Goal: Transaction & Acquisition: Purchase product/service

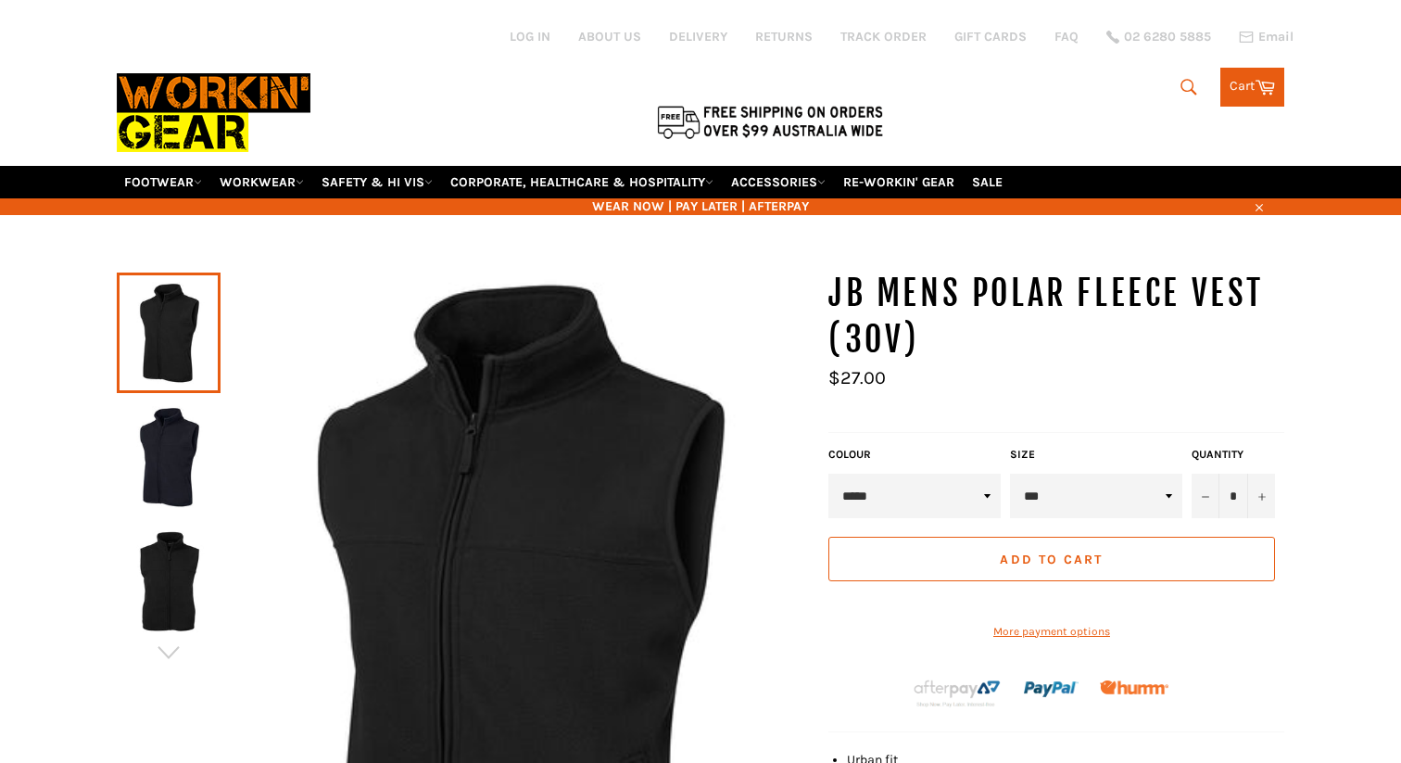
select select "****"
click at [829, 474] on select "***** ****" at bounding box center [915, 496] width 172 height 44
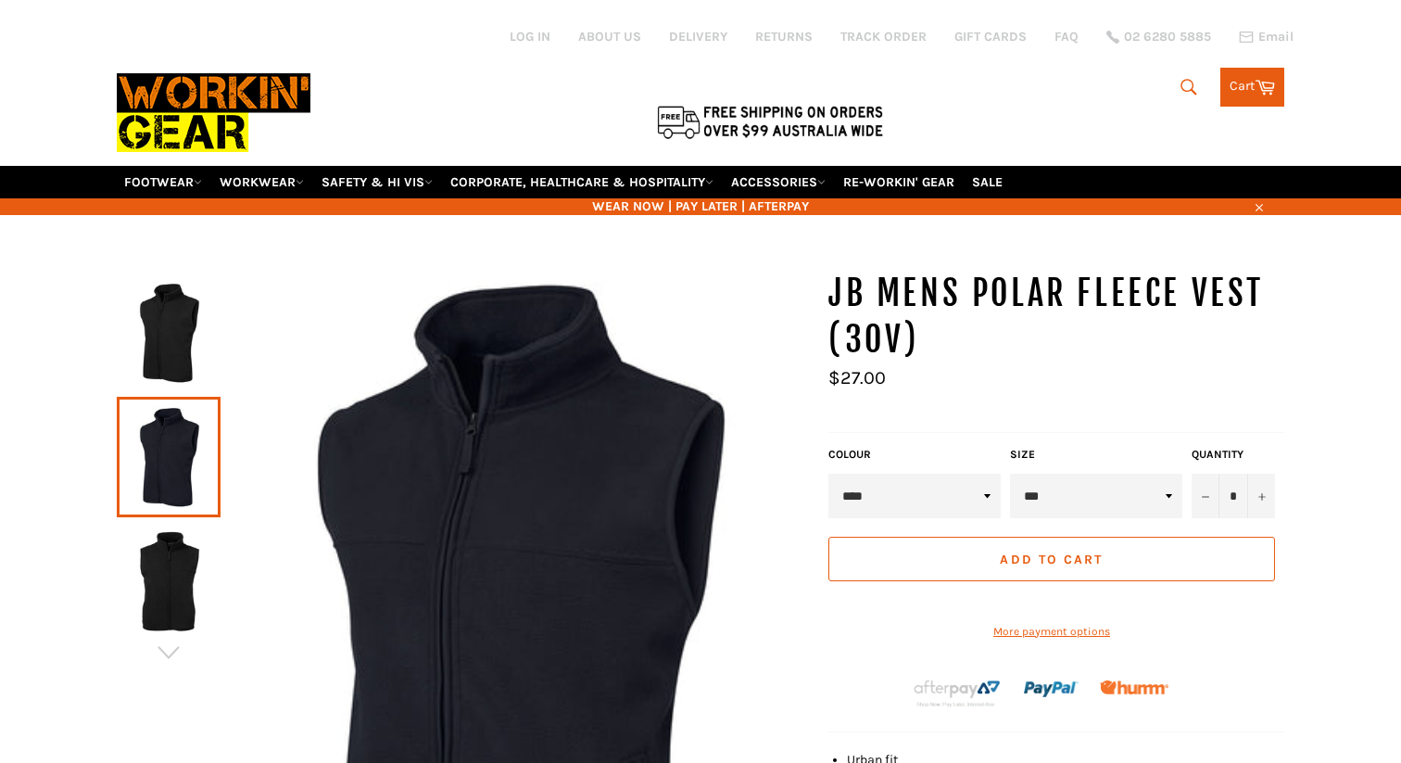
click at [1117, 479] on select "*** ** *** *** *** *** *** *** ***" at bounding box center [1096, 496] width 172 height 44
select select "***"
click at [1010, 474] on select "*** ** *** *** *** *** *** *** ***" at bounding box center [1096, 496] width 172 height 44
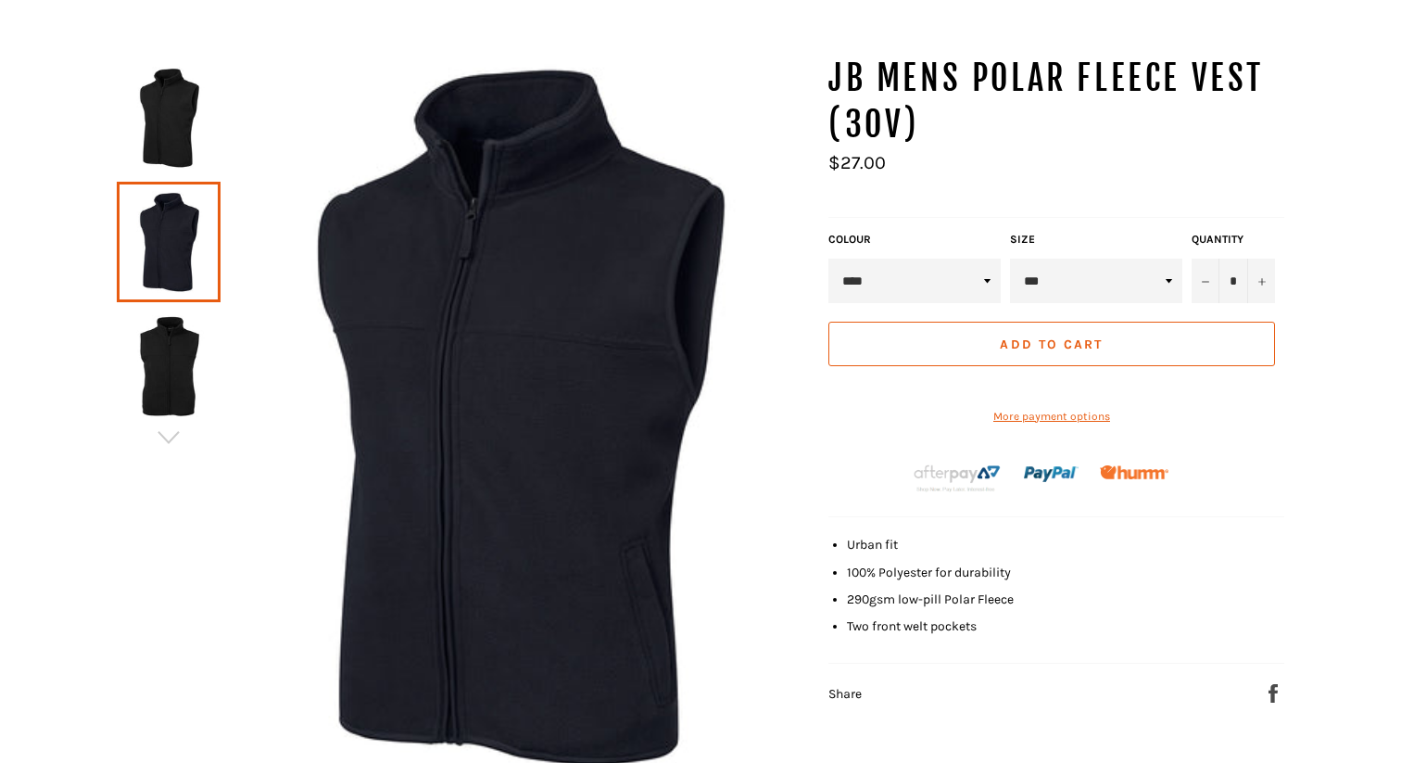
scroll to position [234, 0]
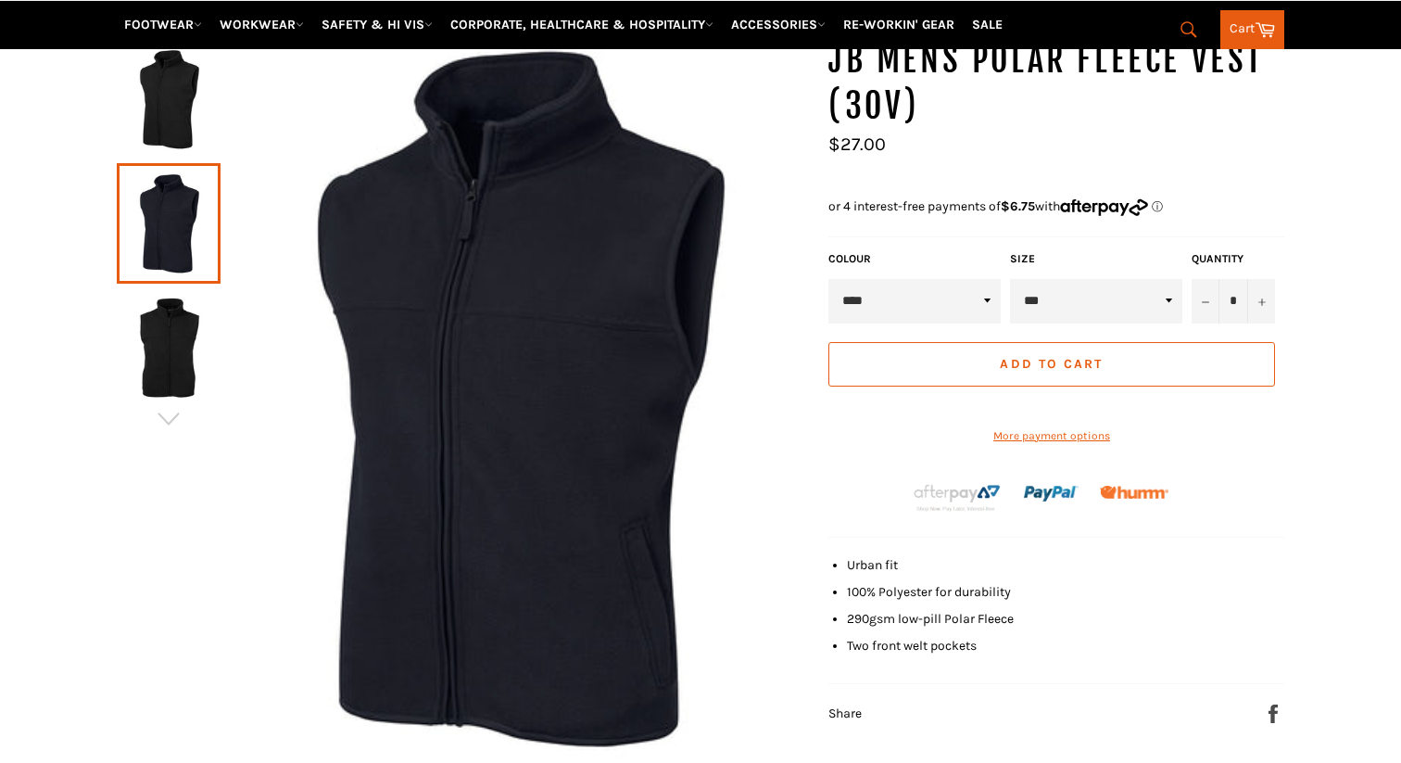
click at [988, 342] on button "Add to Cart" at bounding box center [1052, 364] width 447 height 44
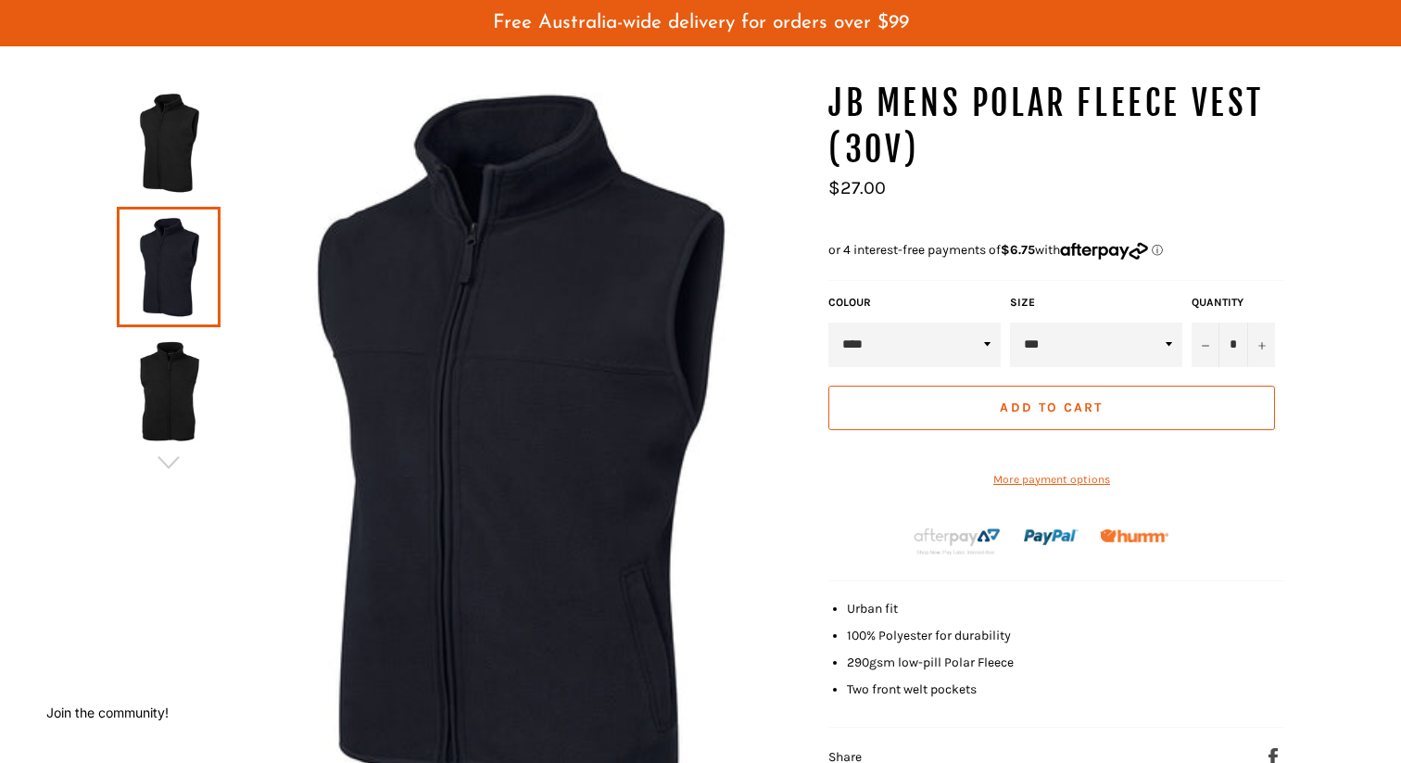
scroll to position [241, 0]
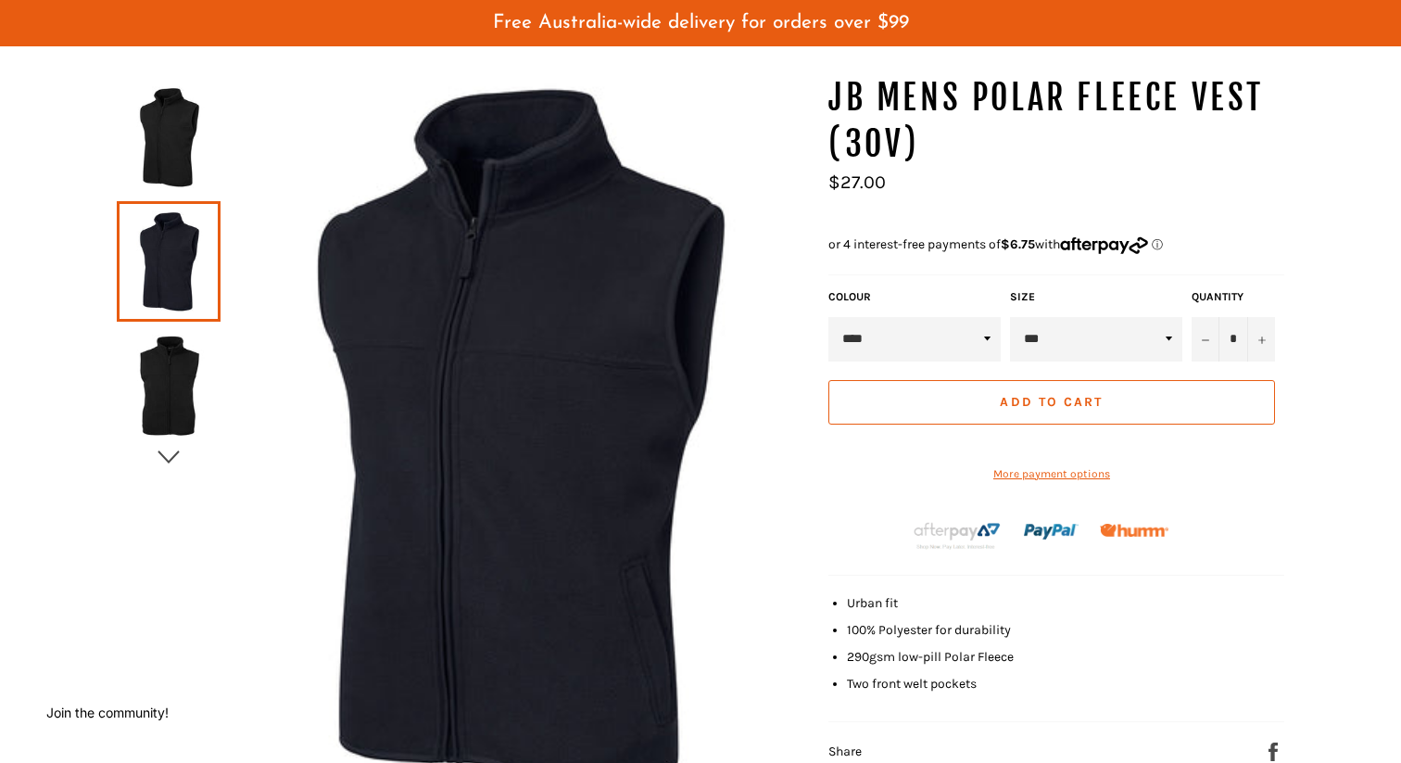
click at [170, 443] on icon "button" at bounding box center [169, 457] width 28 height 28
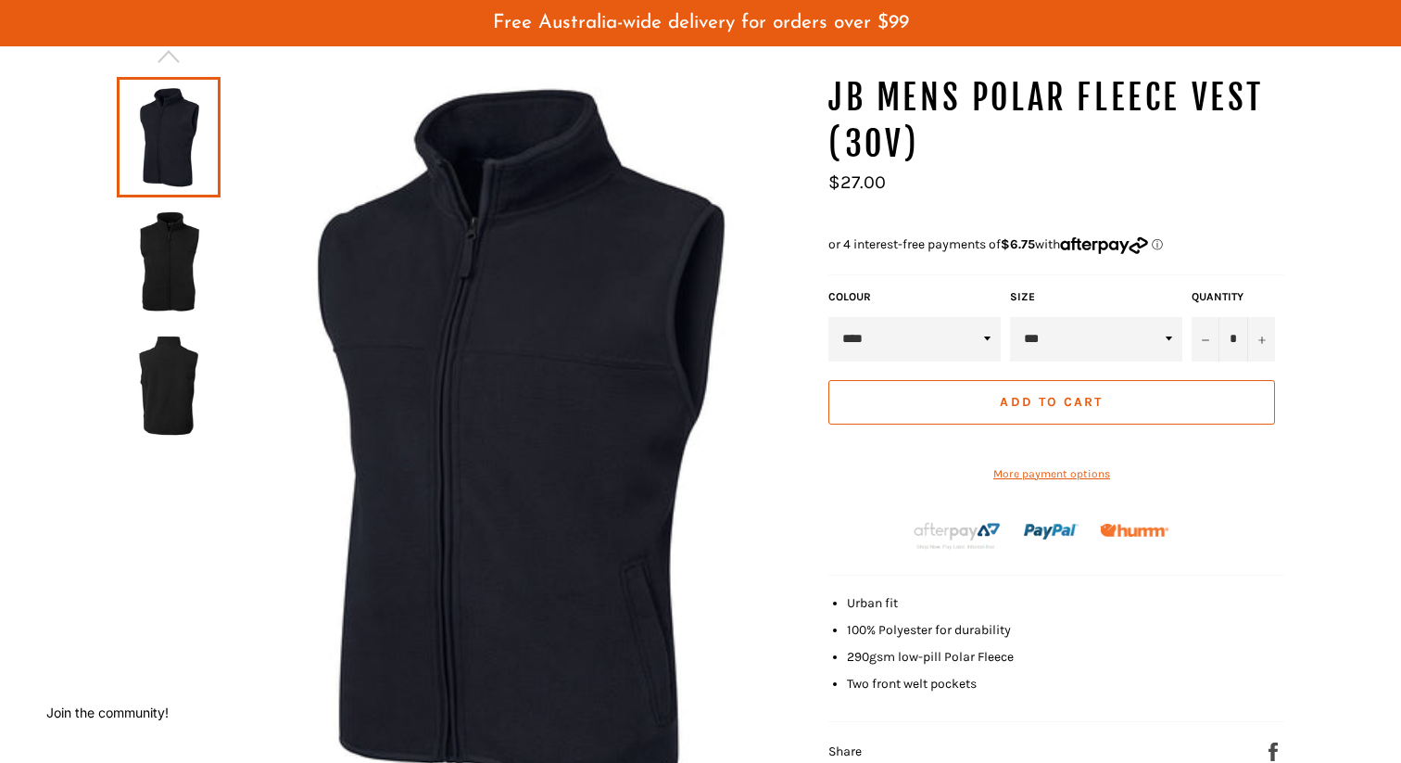
click at [176, 361] on img at bounding box center [168, 386] width 85 height 102
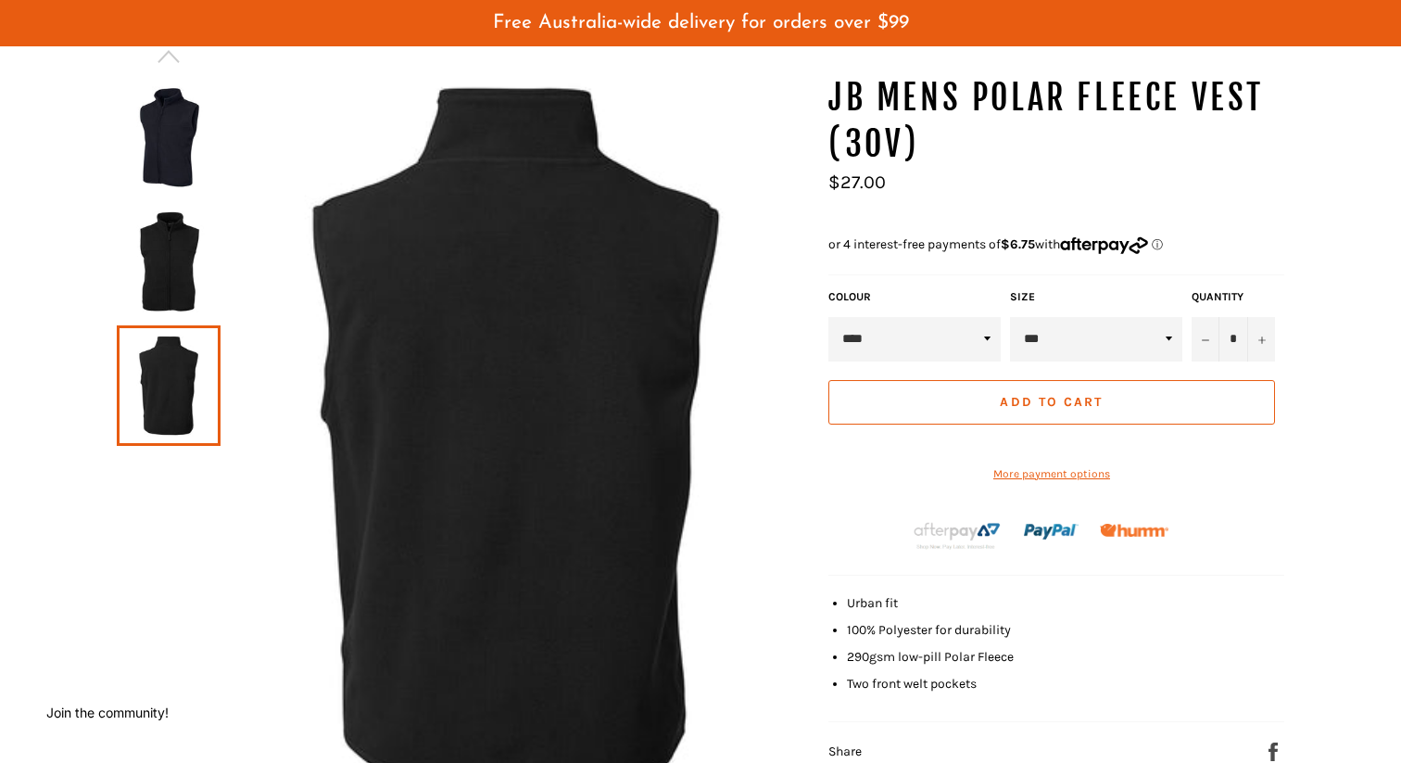
click at [178, 263] on img at bounding box center [168, 261] width 85 height 102
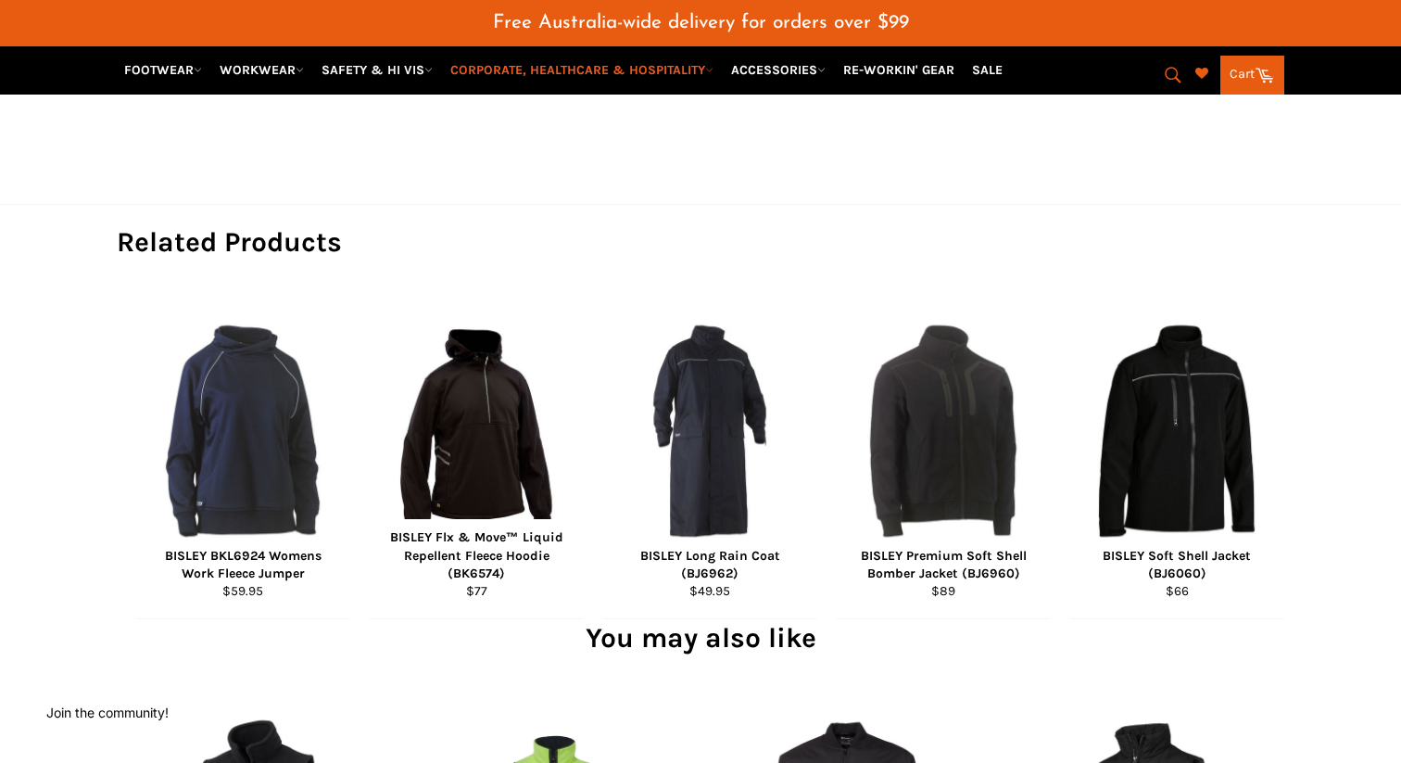
scroll to position [0, 0]
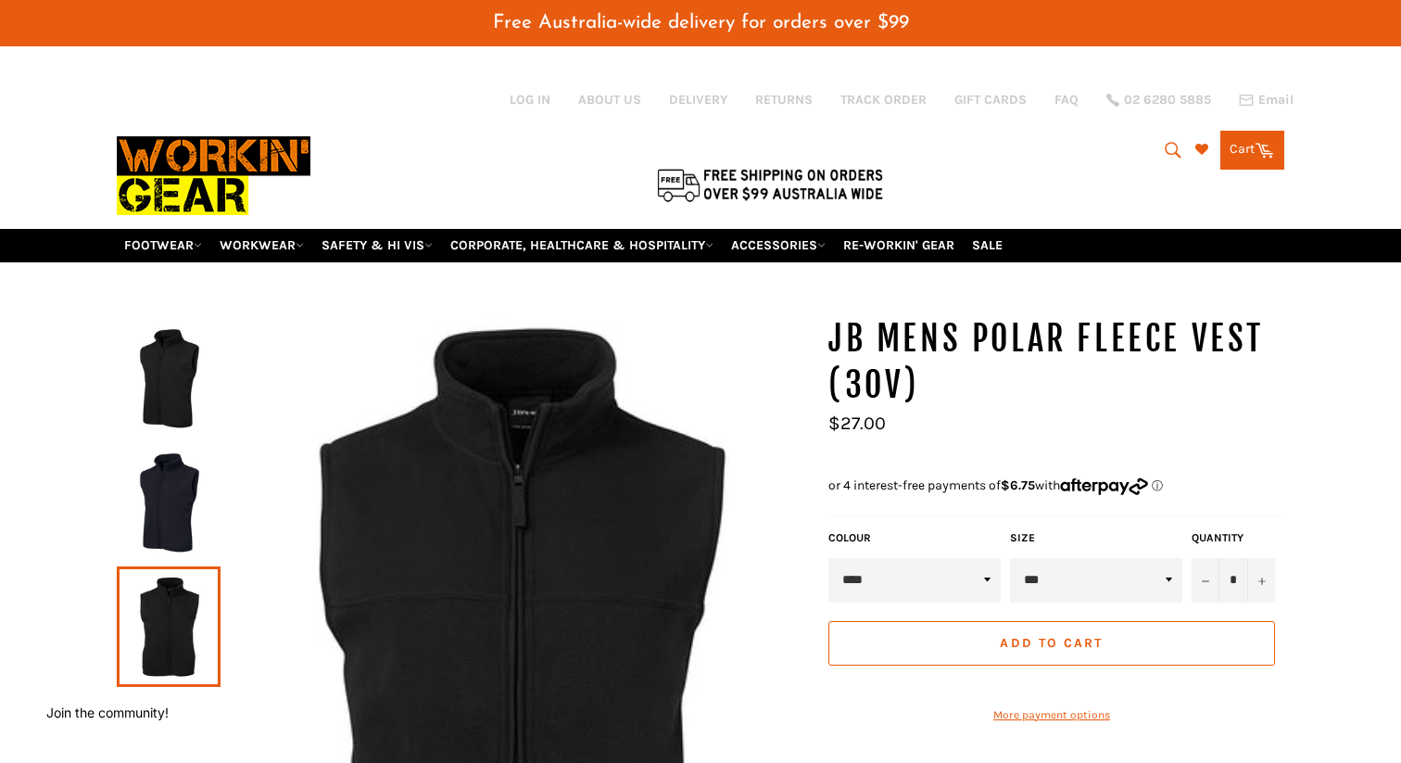
click at [1165, 140] on icon "submit" at bounding box center [1173, 150] width 20 height 20
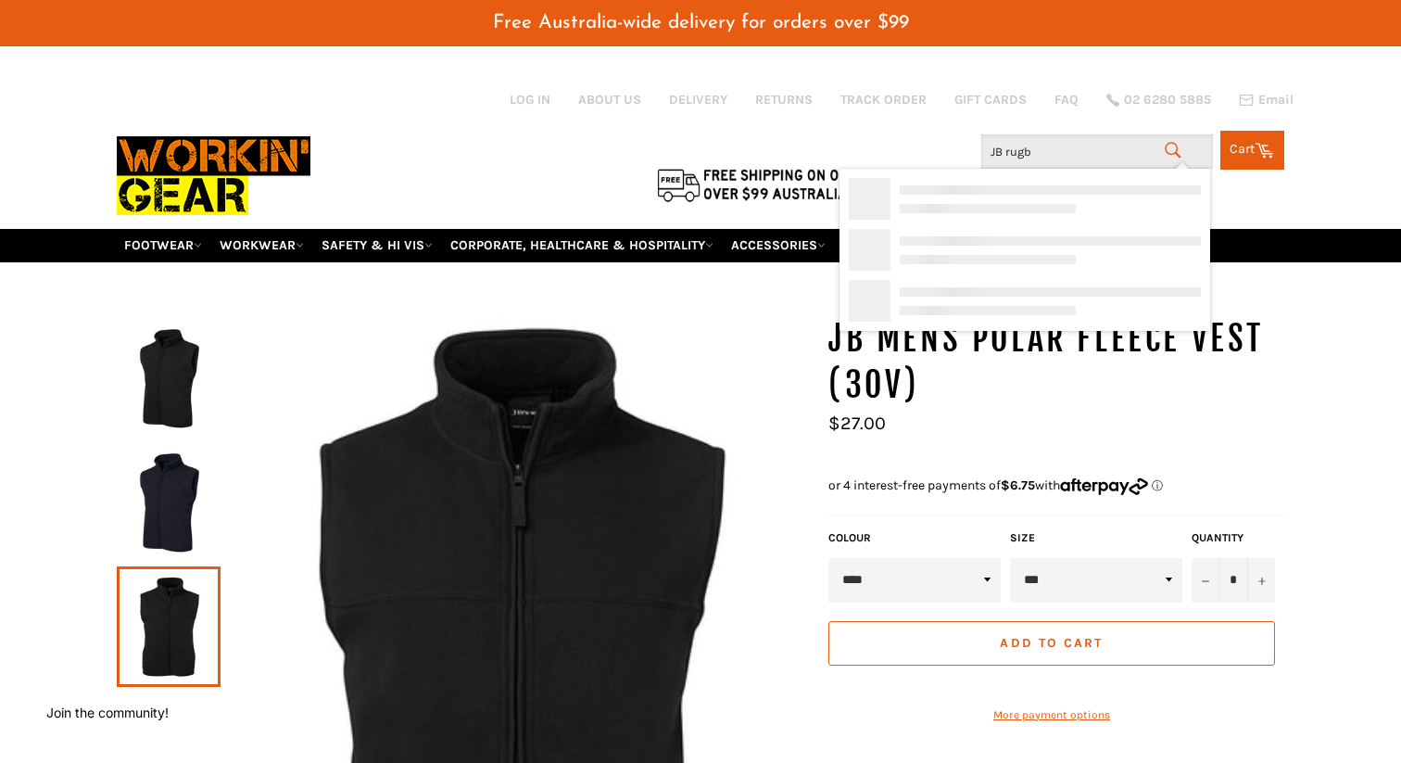
type input "JB rugby"
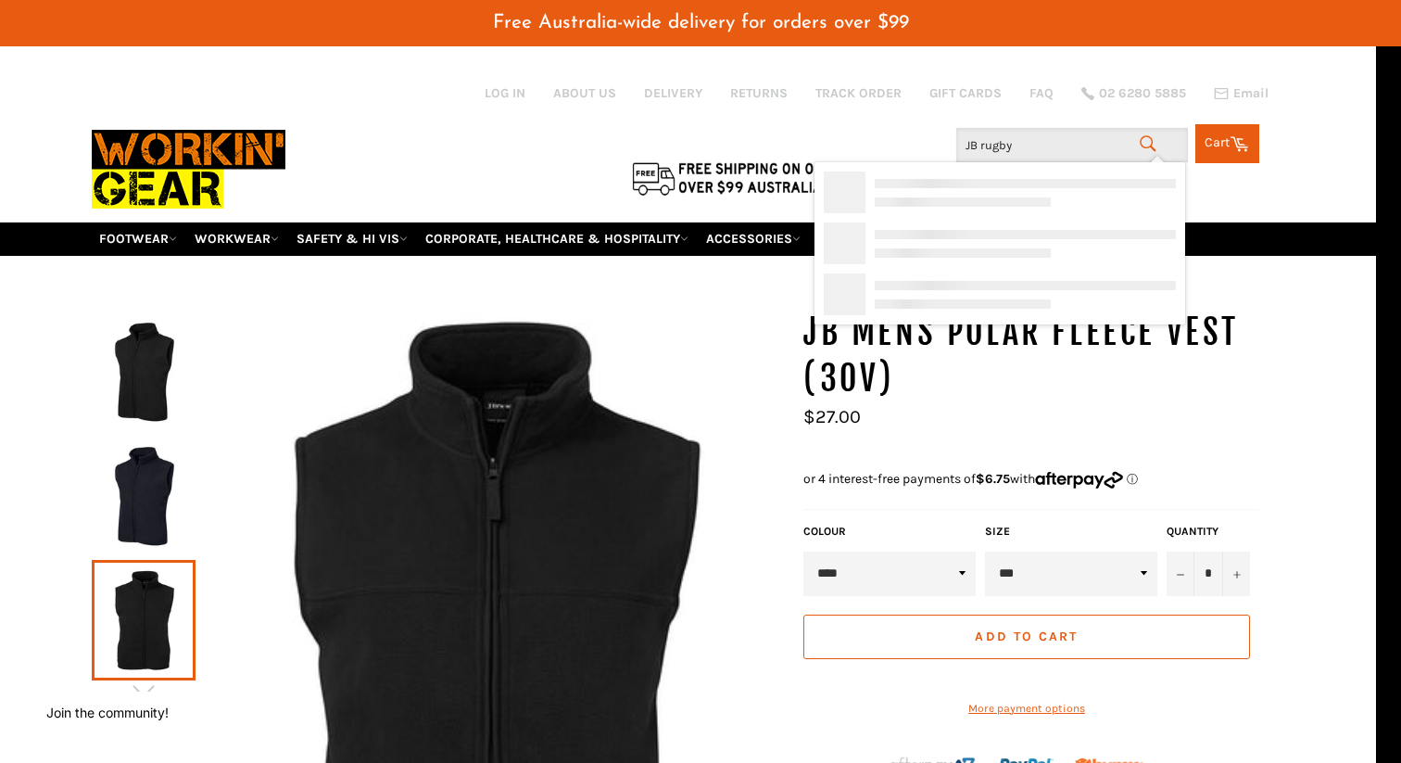
scroll to position [6, 0]
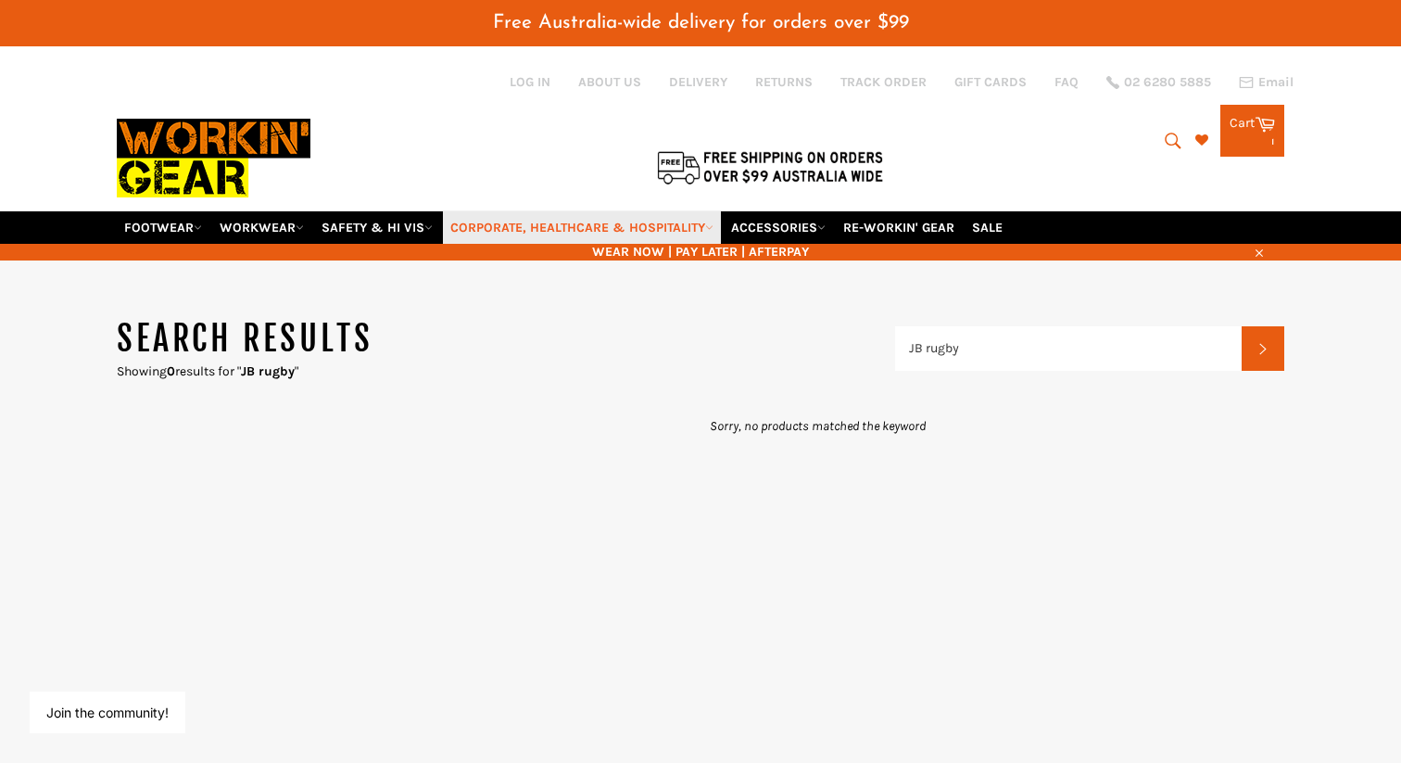
click at [637, 211] on link "CORPORATE, HEALTHCARE & HOSPITALITY" at bounding box center [582, 227] width 278 height 32
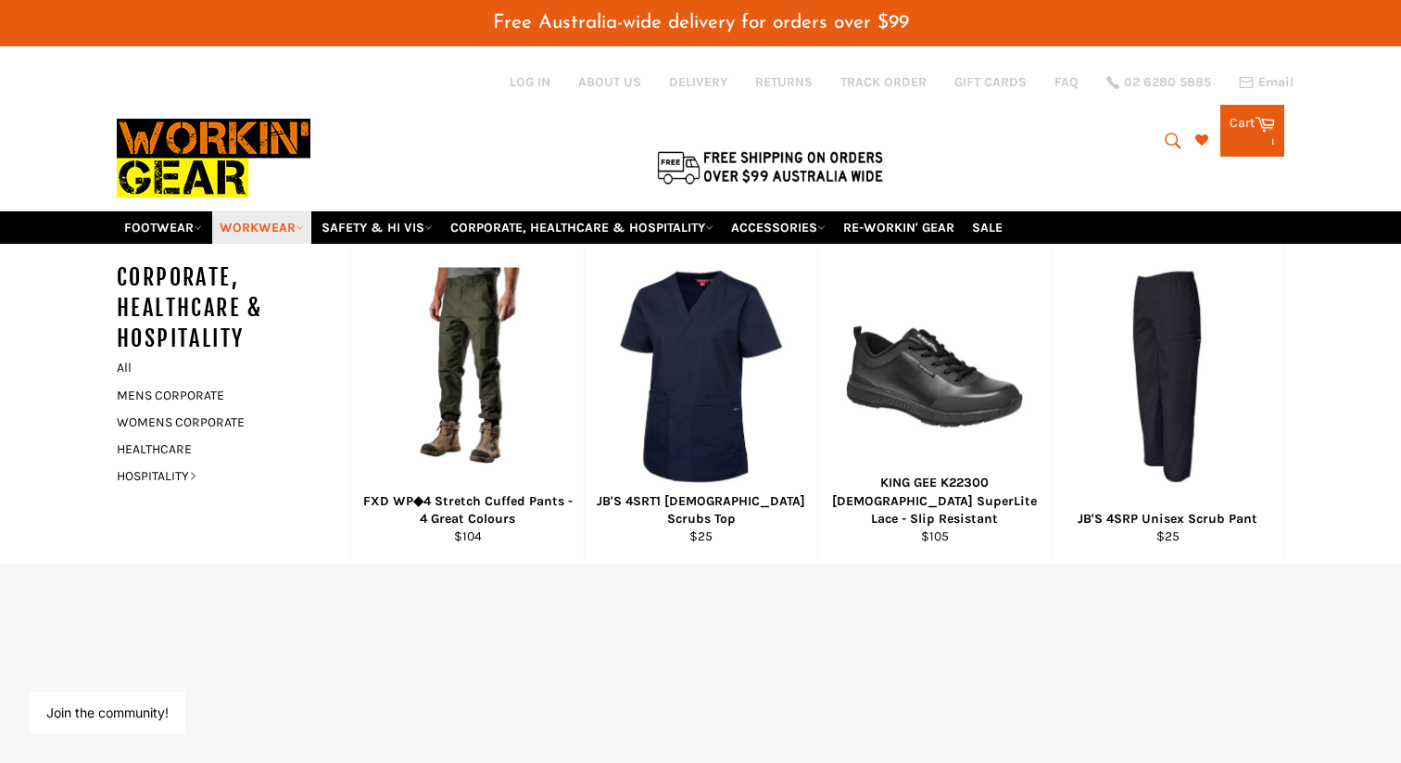
click at [274, 211] on link "WORKWEAR" at bounding box center [261, 227] width 99 height 32
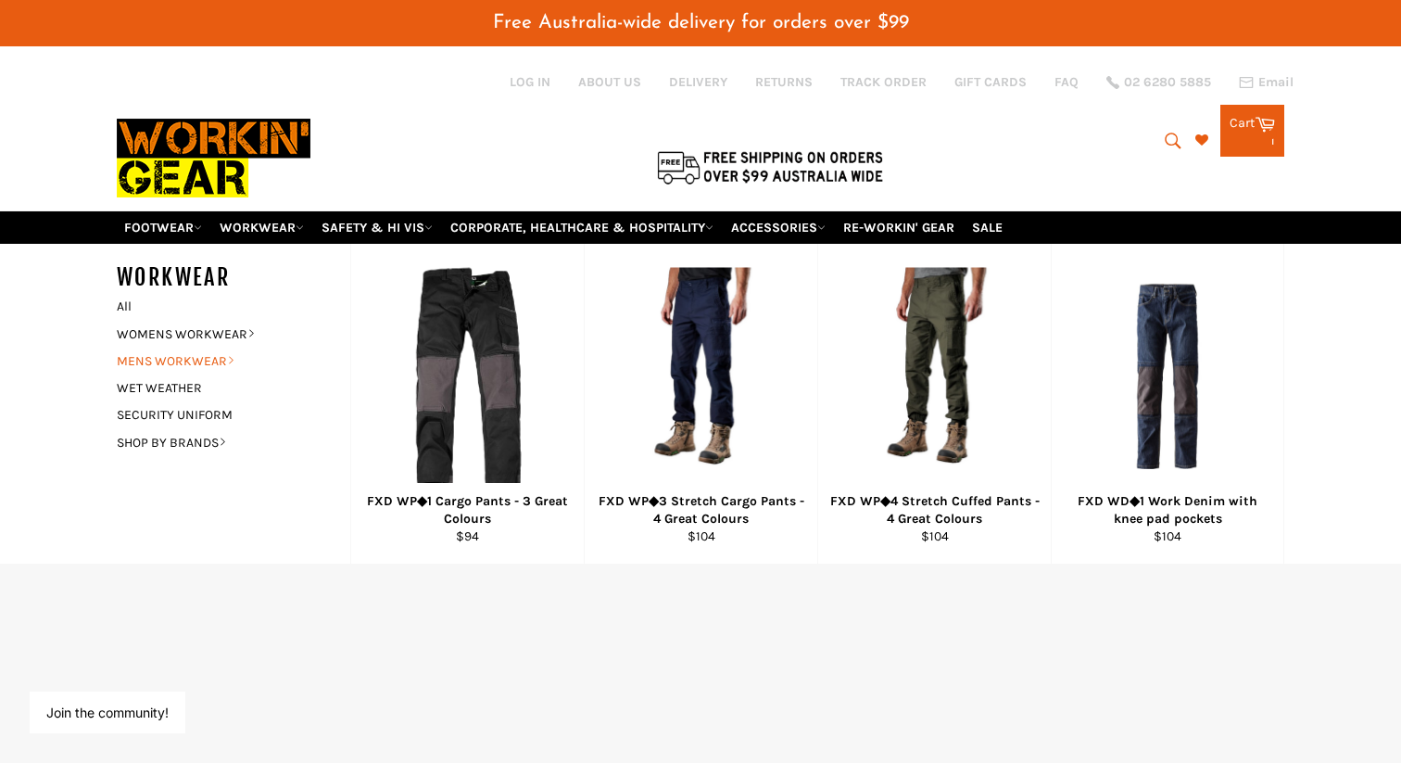
click at [214, 348] on link "MENS WORKWEAR" at bounding box center [220, 361] width 224 height 27
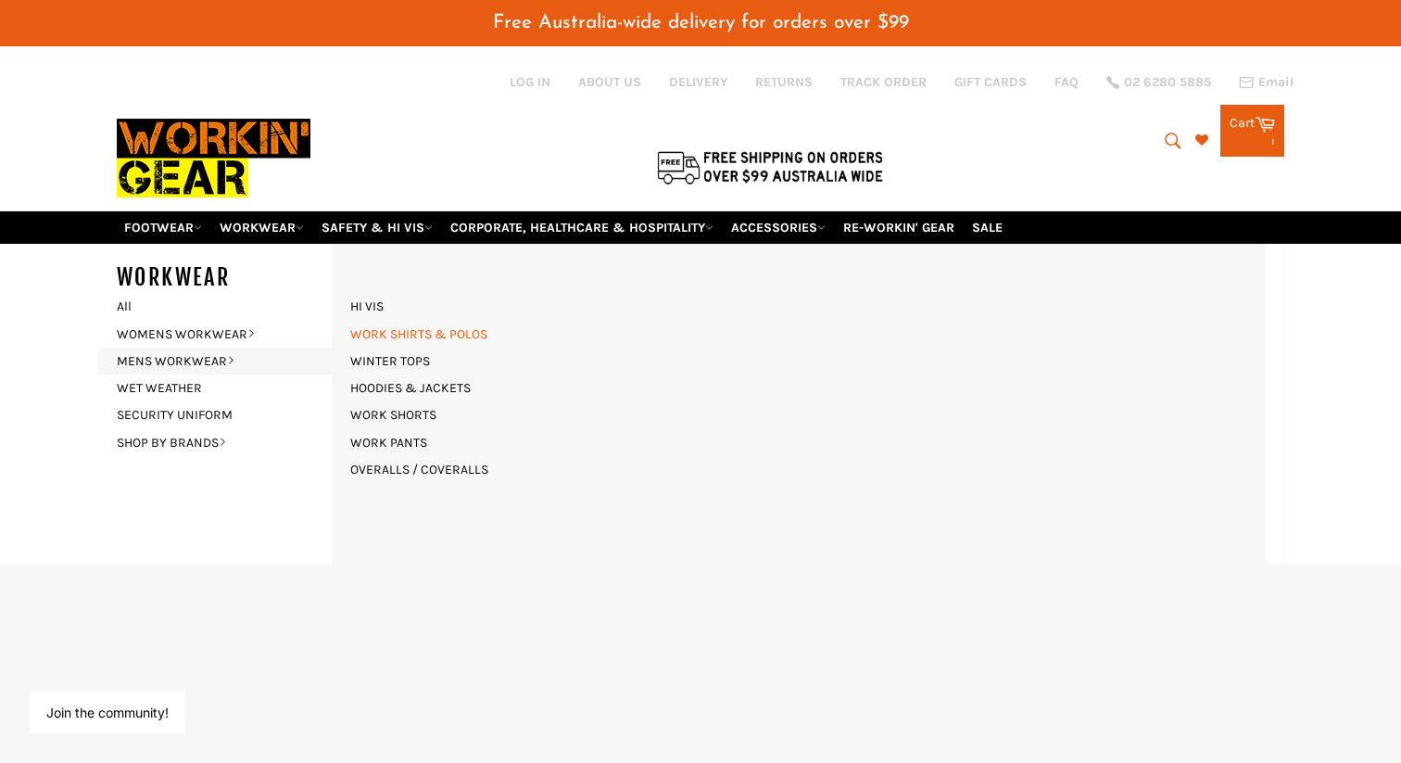
click at [407, 321] on link "WORK SHIRTS & POLOS" at bounding box center [419, 334] width 156 height 27
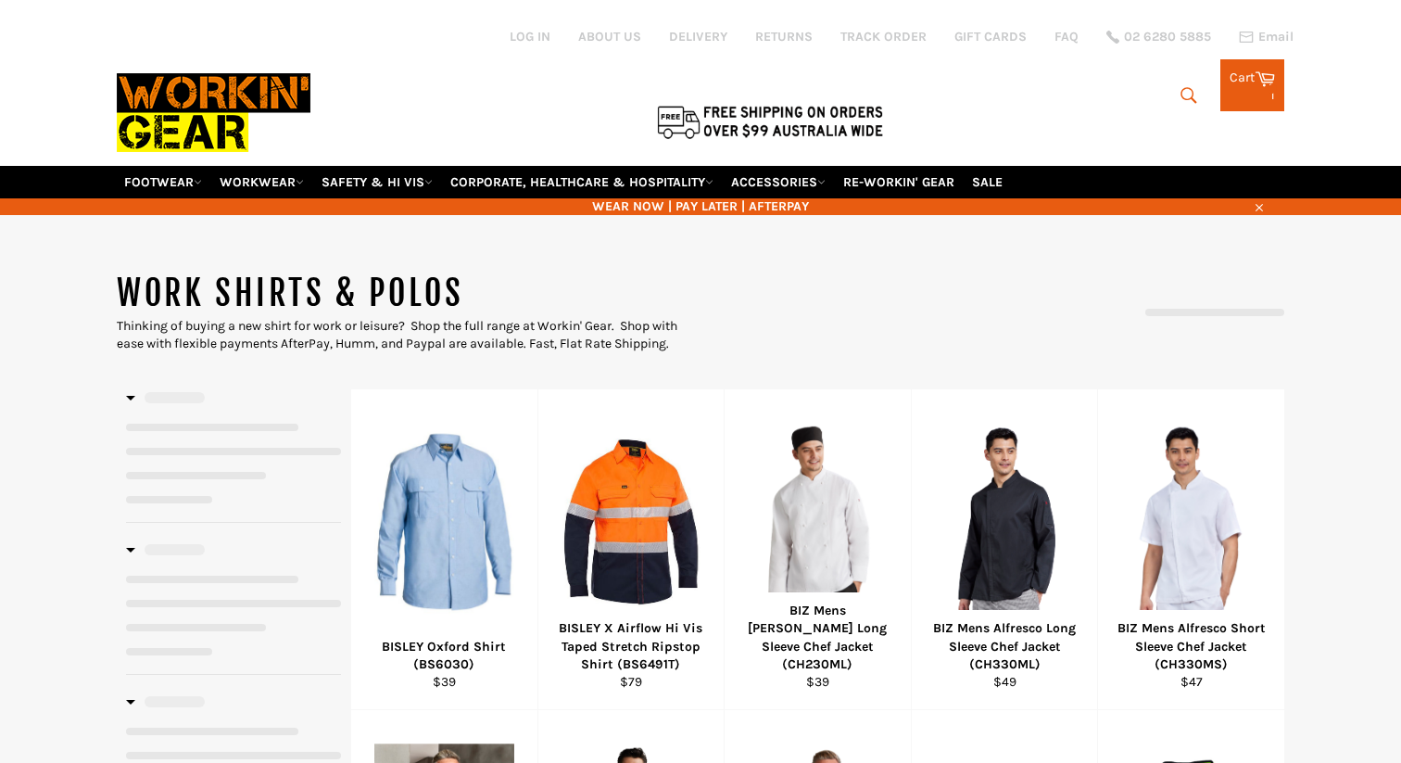
select select "**********"
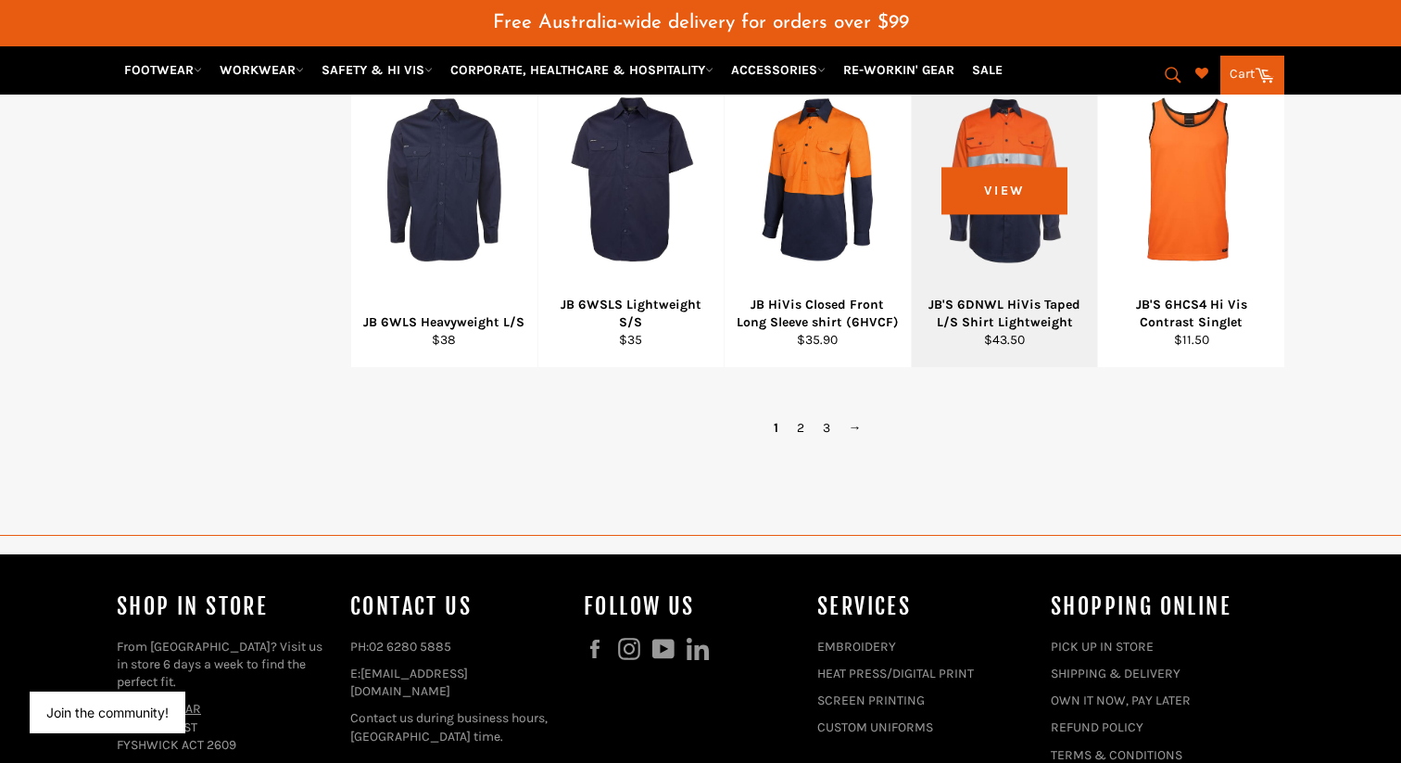
scroll to position [1377, 0]
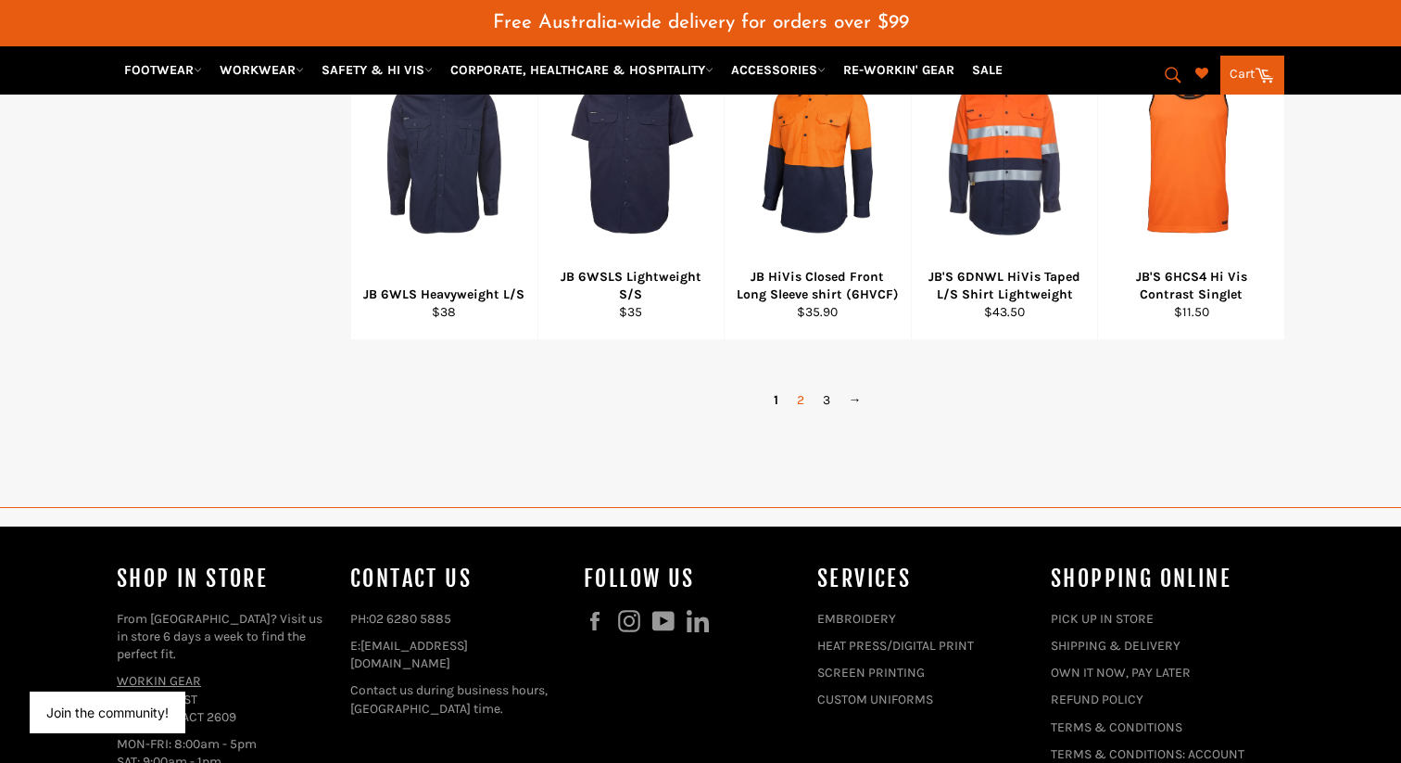
click at [795, 387] on link "2" at bounding box center [801, 400] width 26 height 27
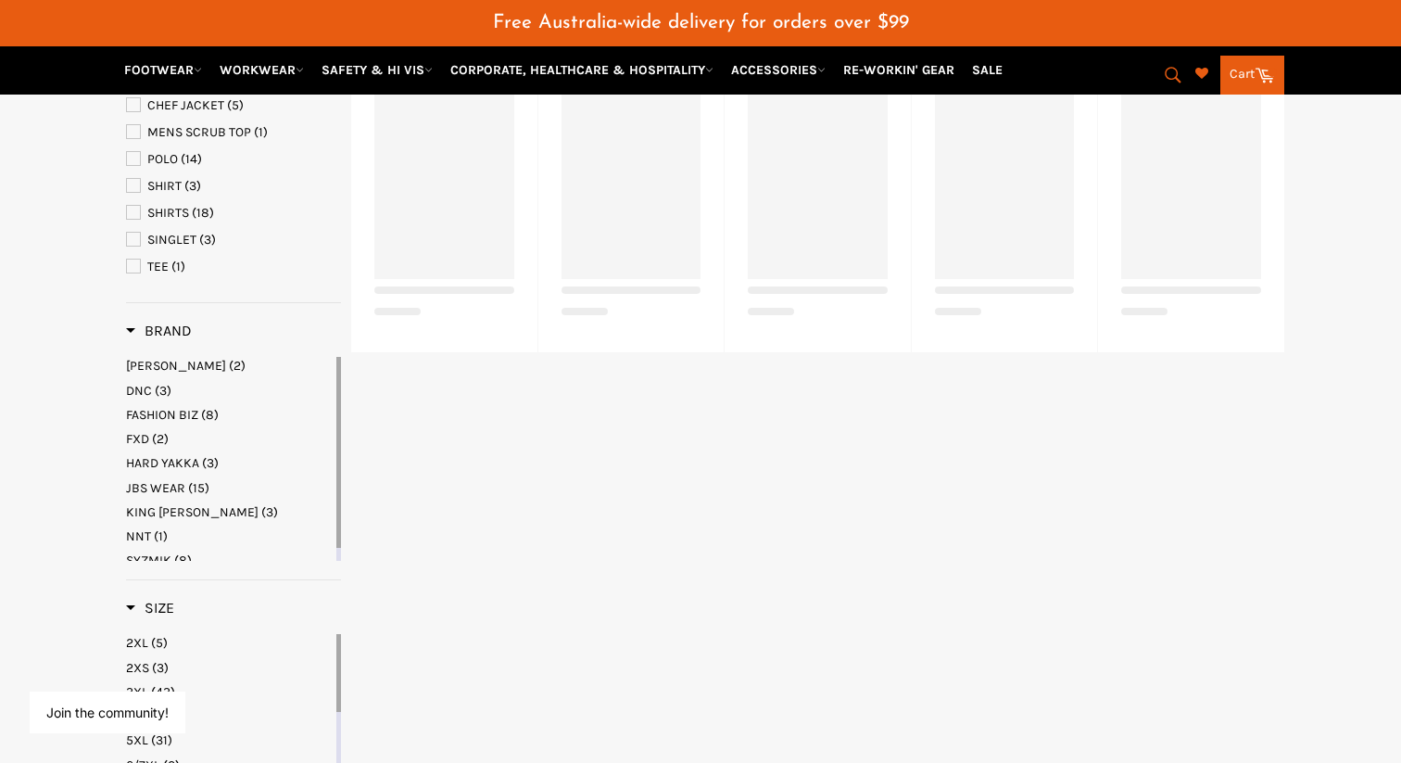
scroll to position [364, 0]
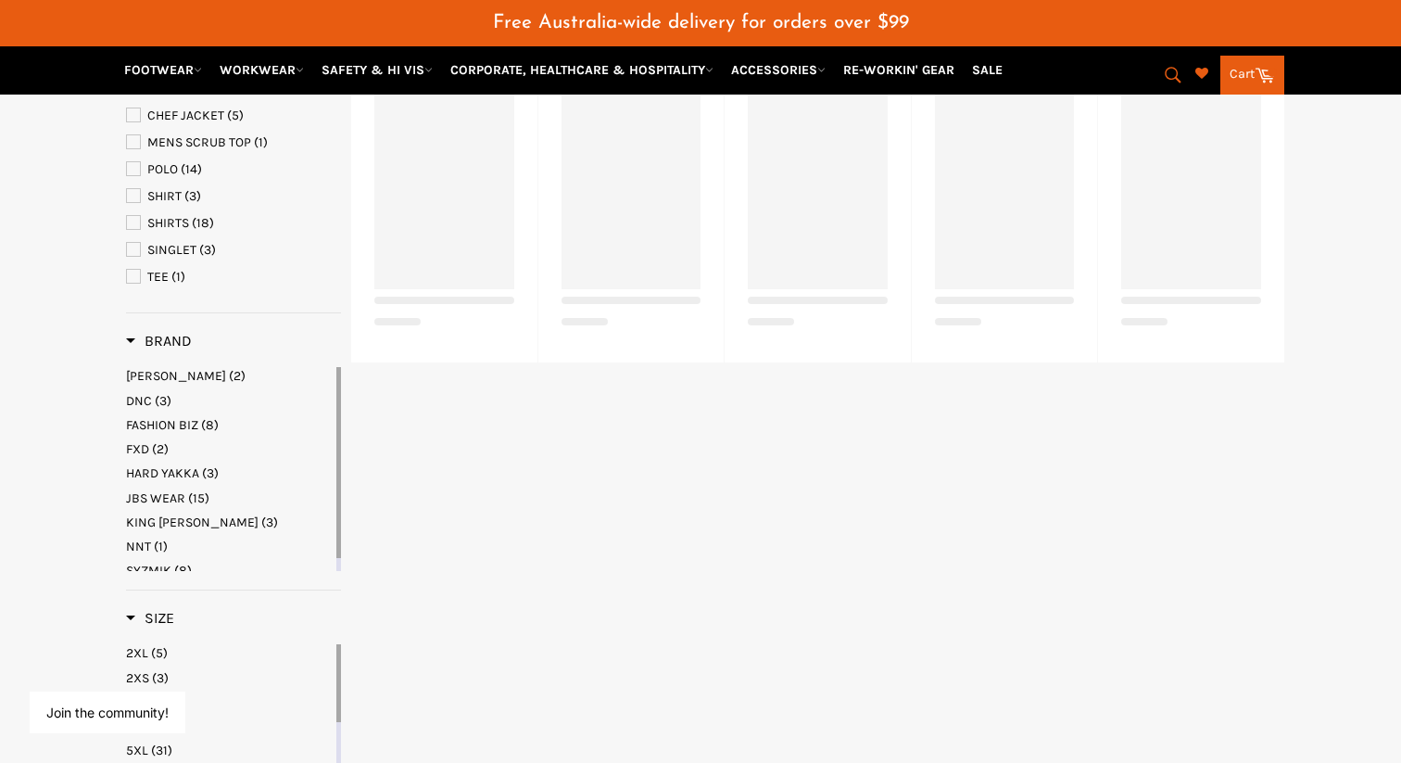
select select "**********"
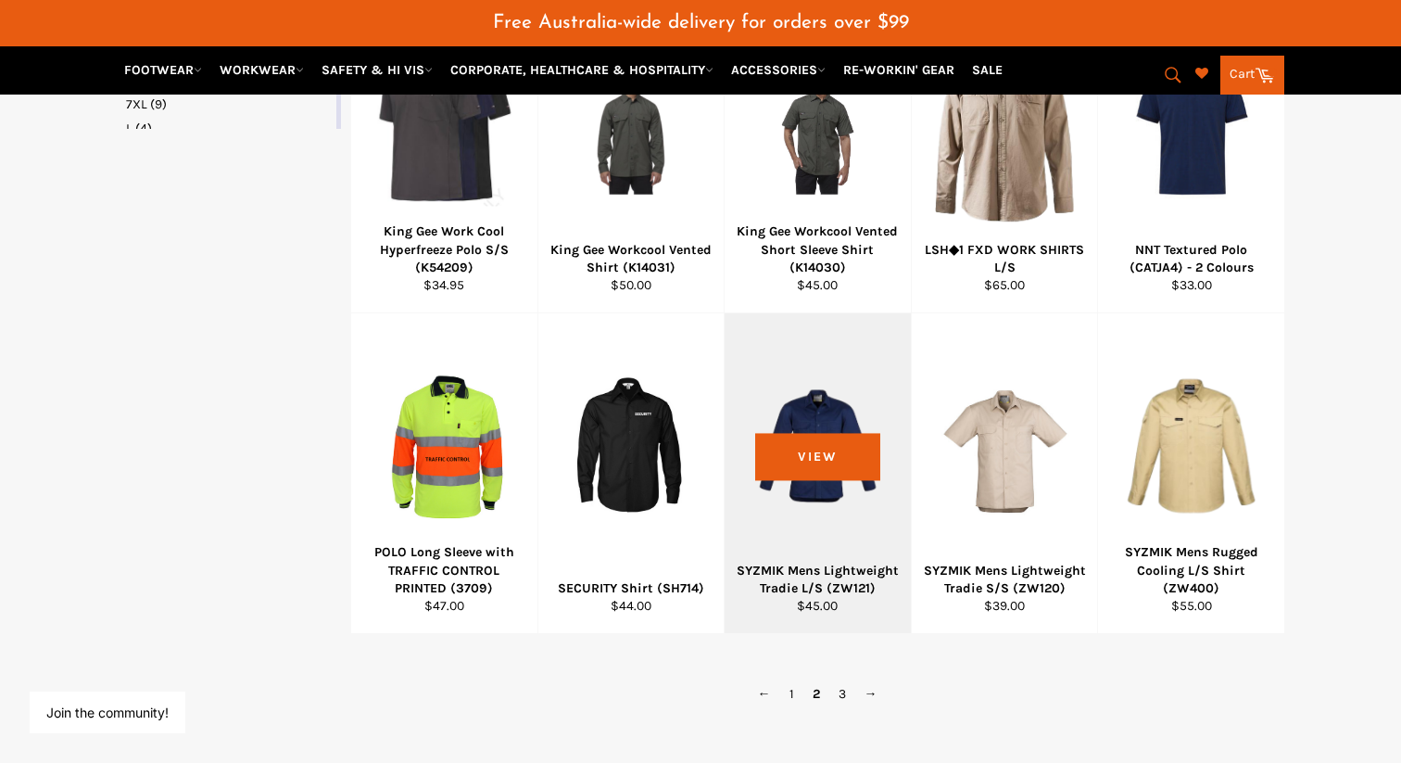
scroll to position [1089, 0]
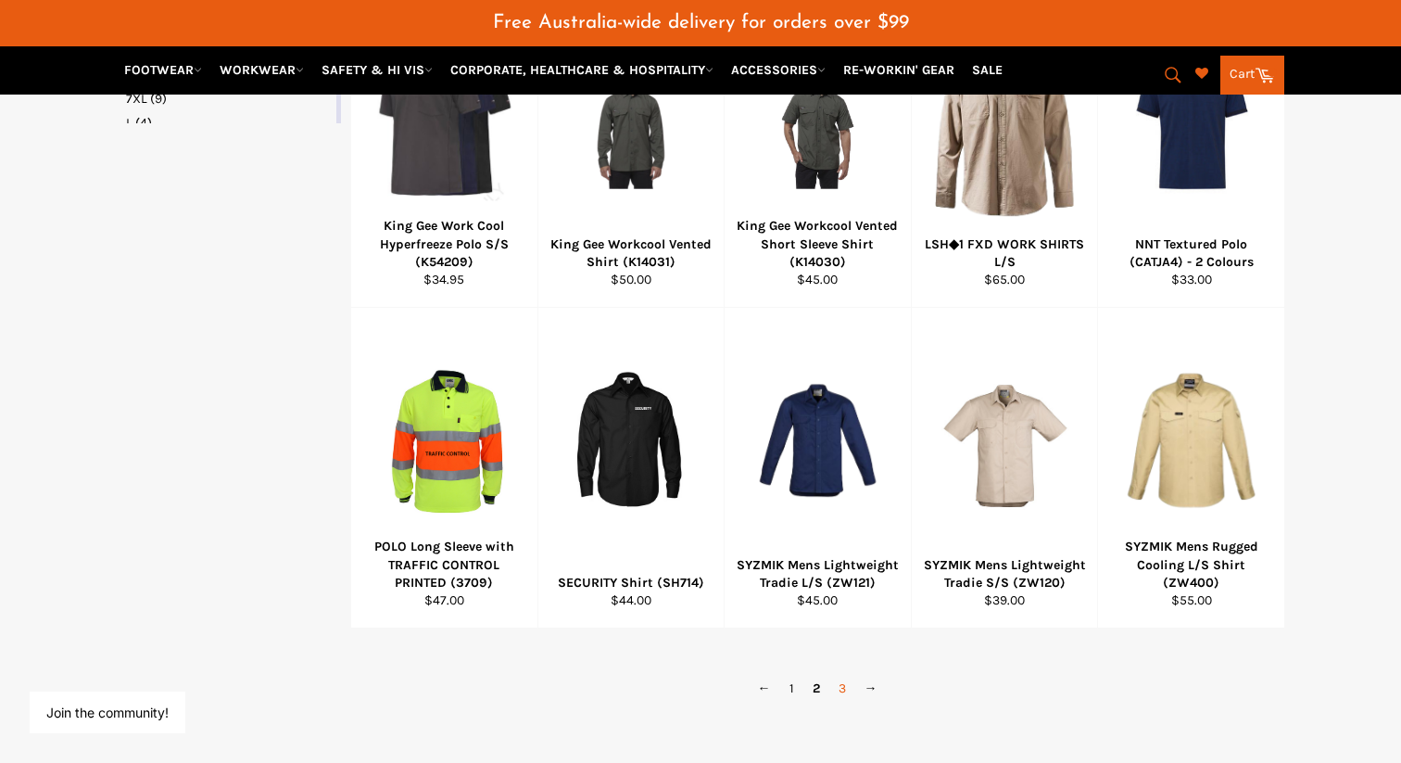
click at [842, 675] on link "3" at bounding box center [843, 688] width 26 height 27
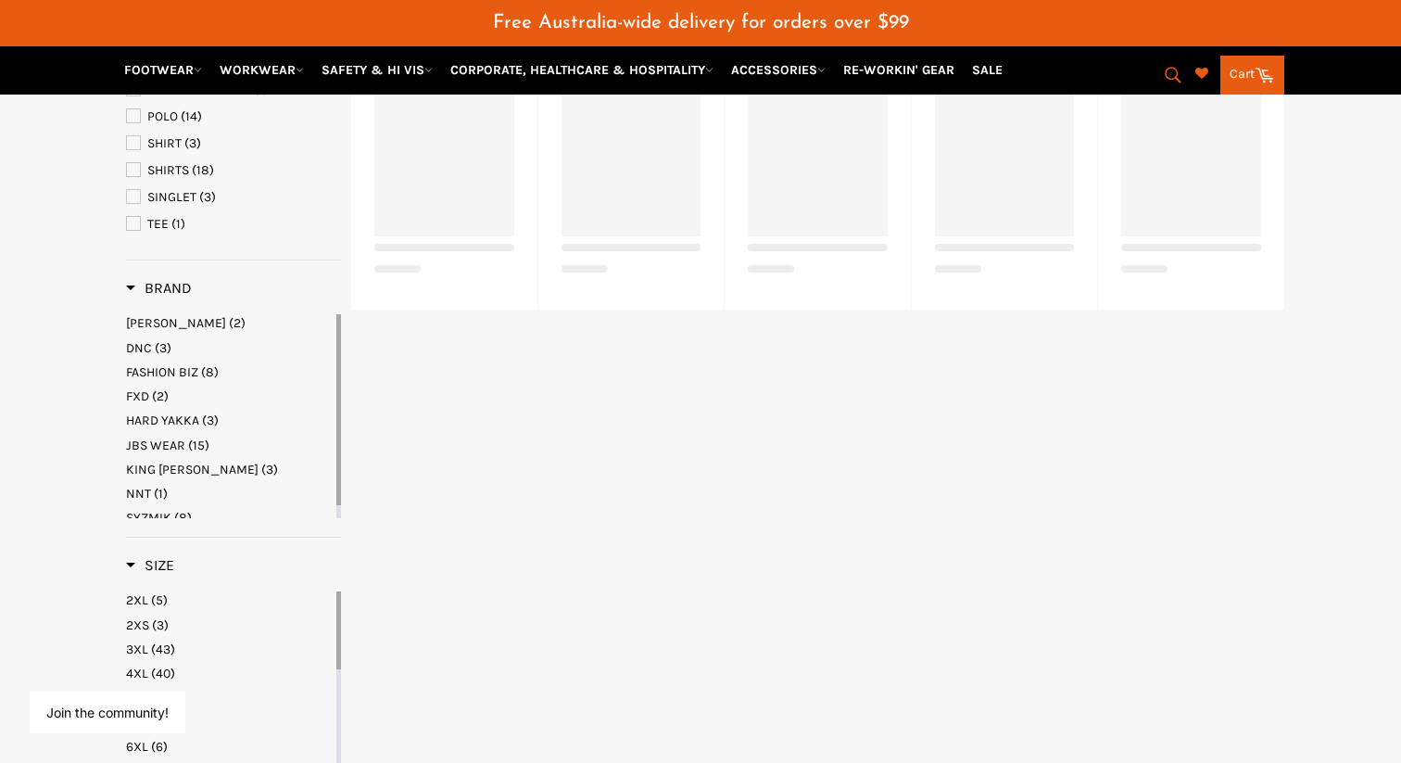
scroll to position [364, 0]
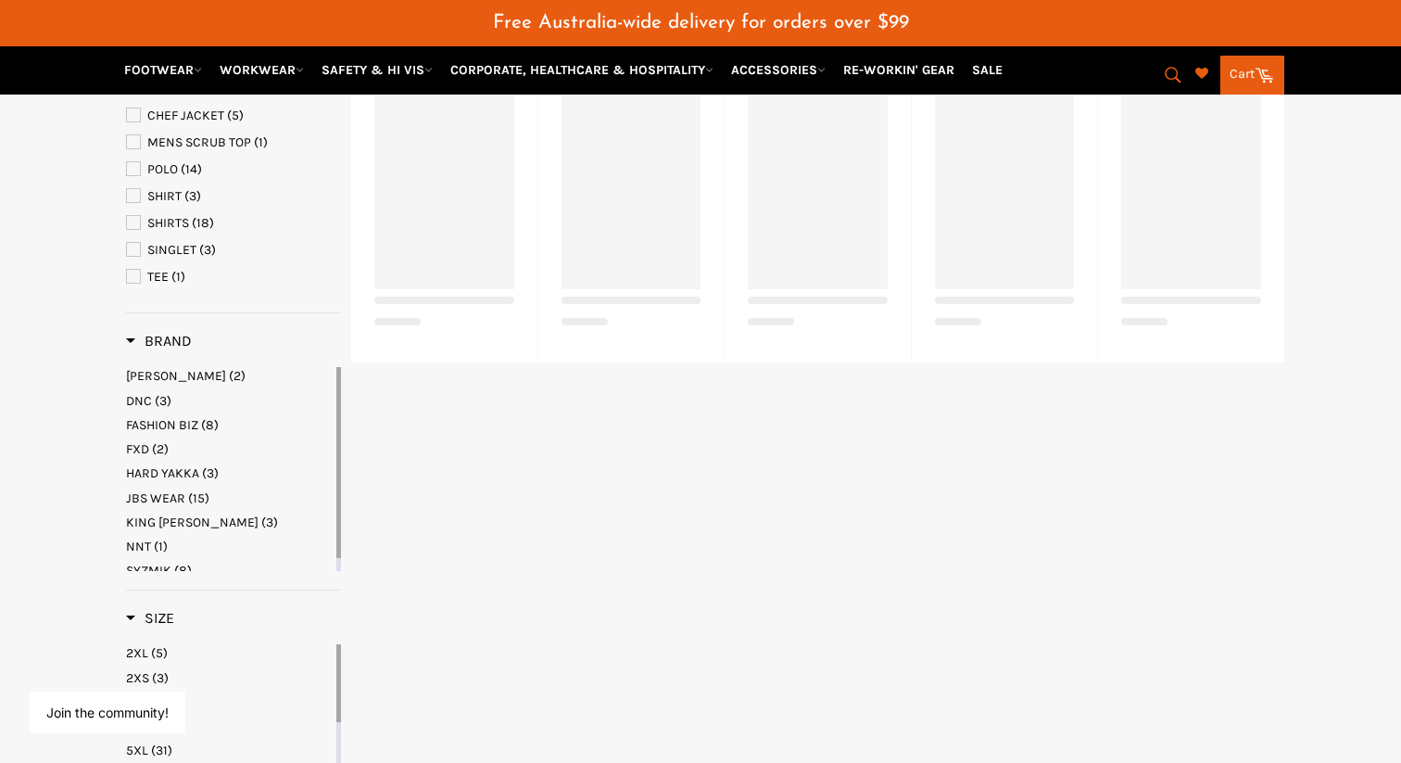
select select "**********"
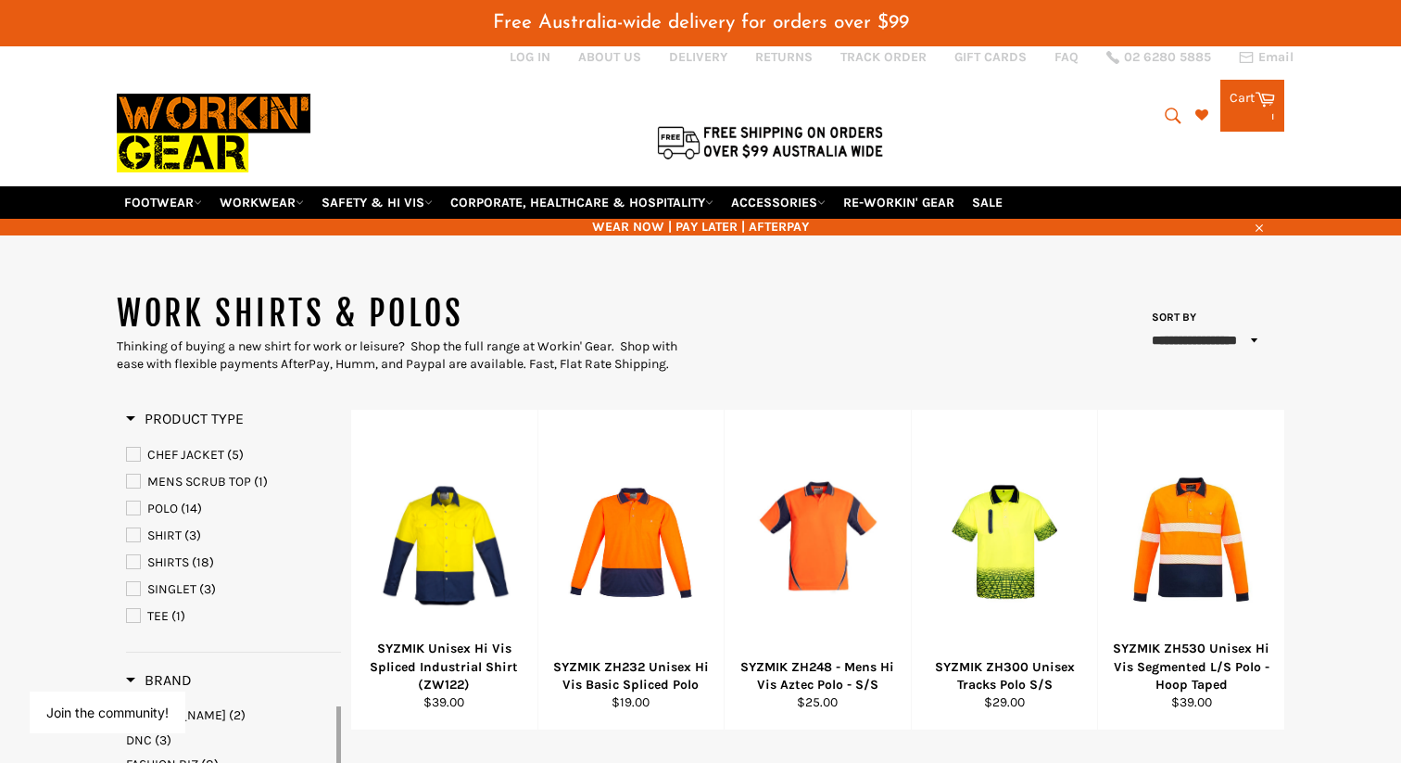
scroll to position [19, 0]
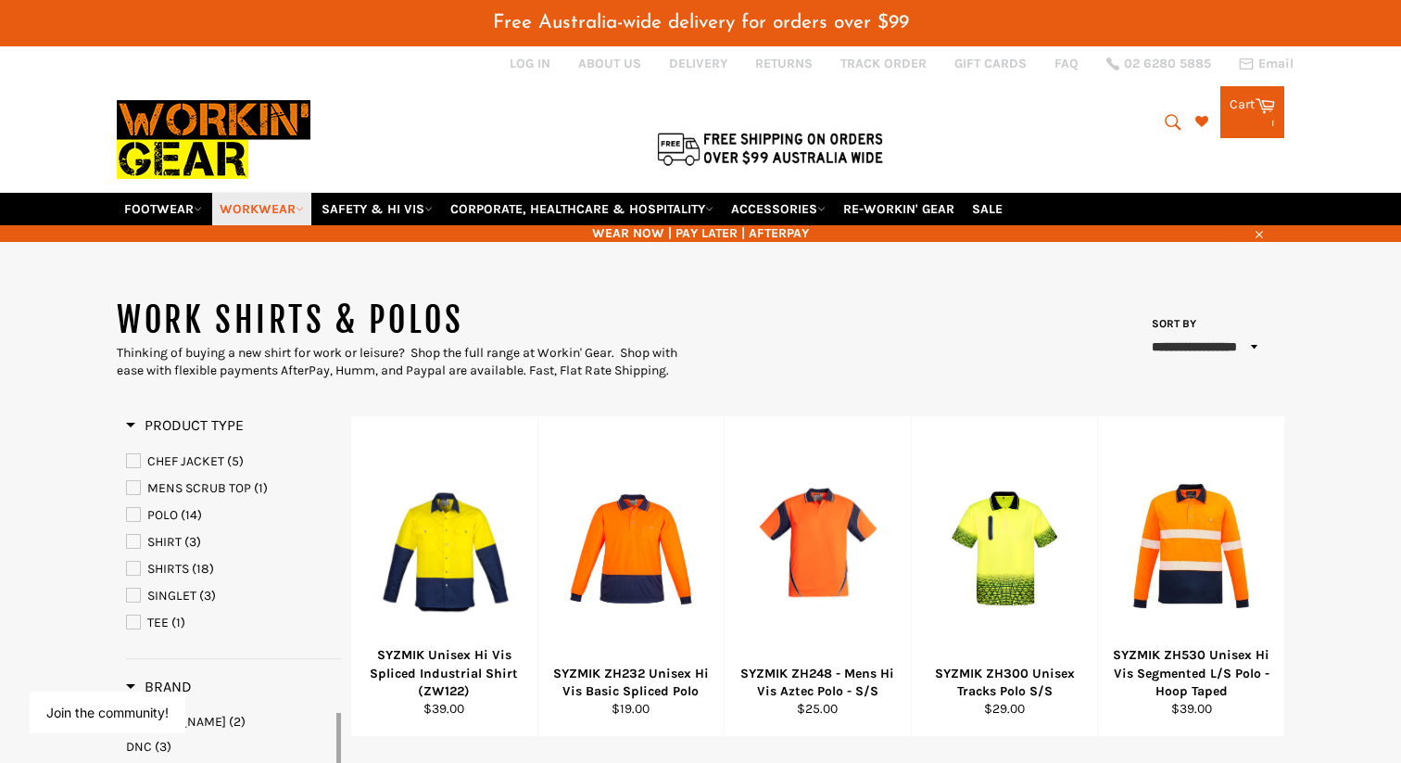
click at [278, 193] on link "WORKWEAR" at bounding box center [261, 209] width 99 height 32
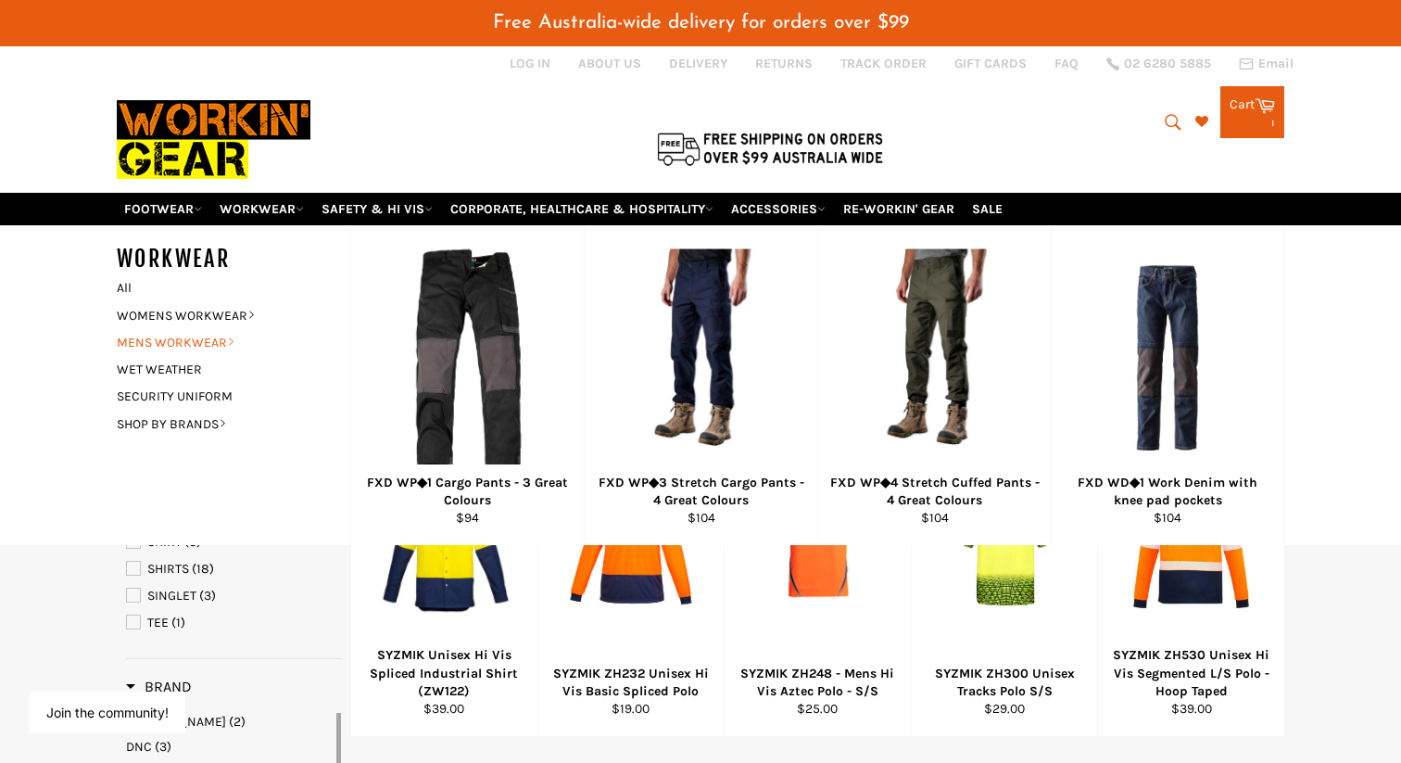
click at [217, 329] on link "MENS WORKWEAR" at bounding box center [220, 342] width 224 height 27
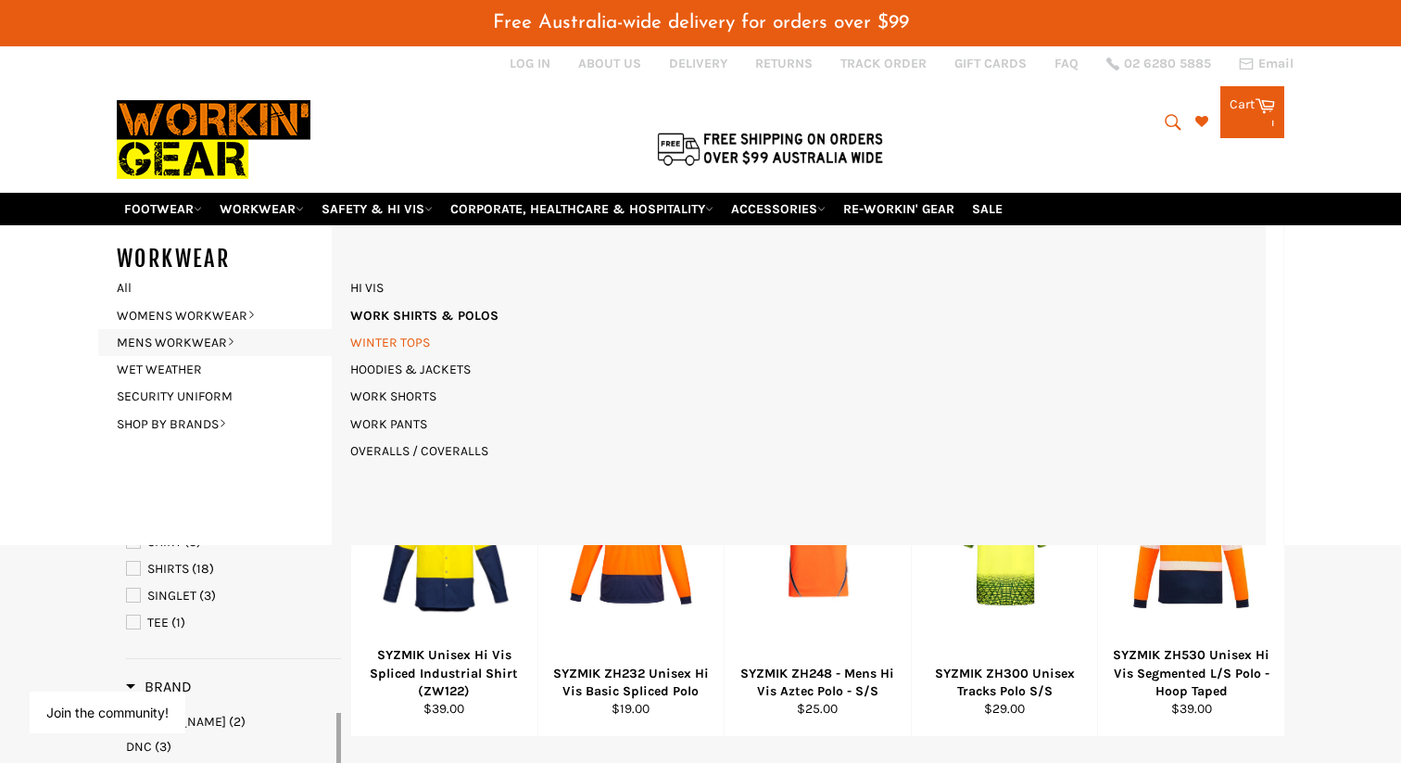
click at [399, 329] on link "WINTER TOPS" at bounding box center [390, 342] width 98 height 27
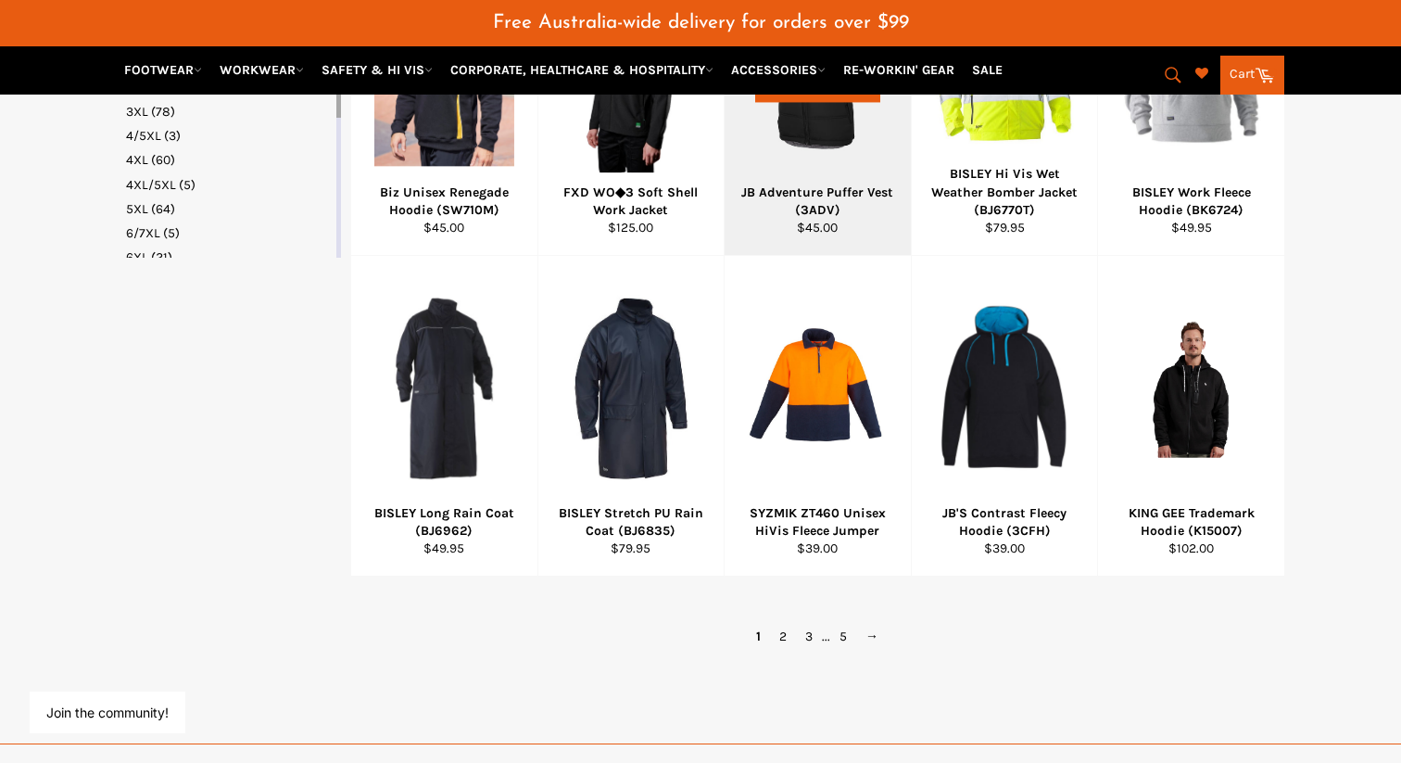
scroll to position [1153, 0]
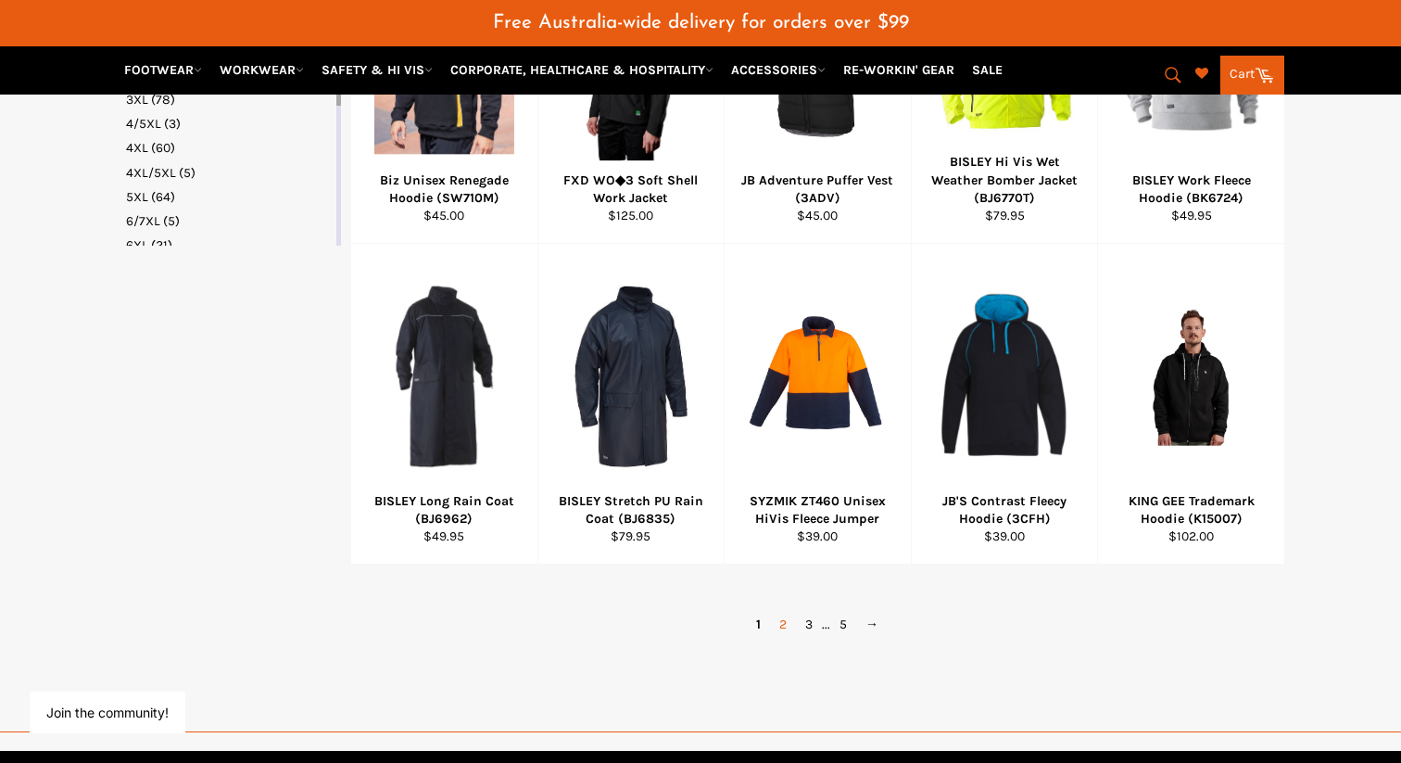
click at [788, 611] on link "2" at bounding box center [783, 624] width 26 height 27
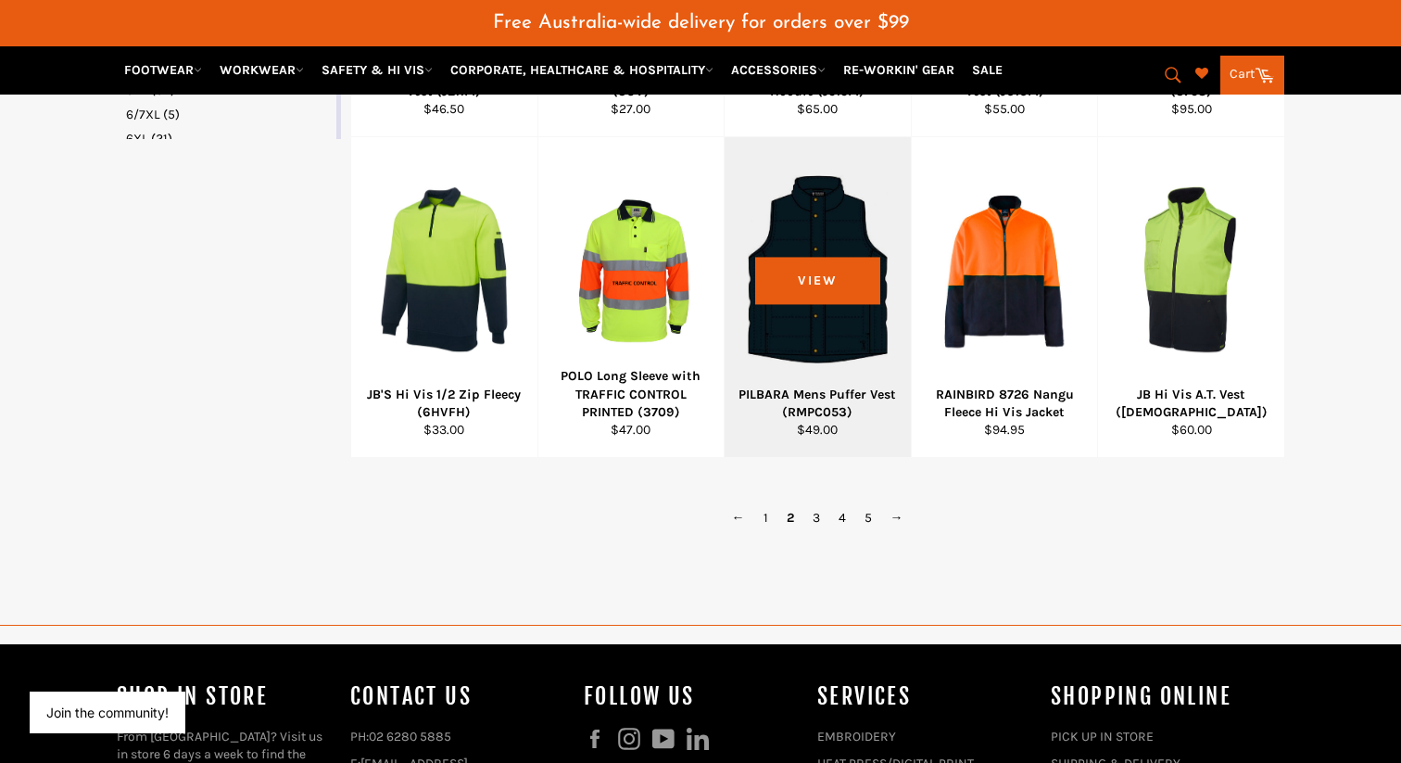
scroll to position [1302, 0]
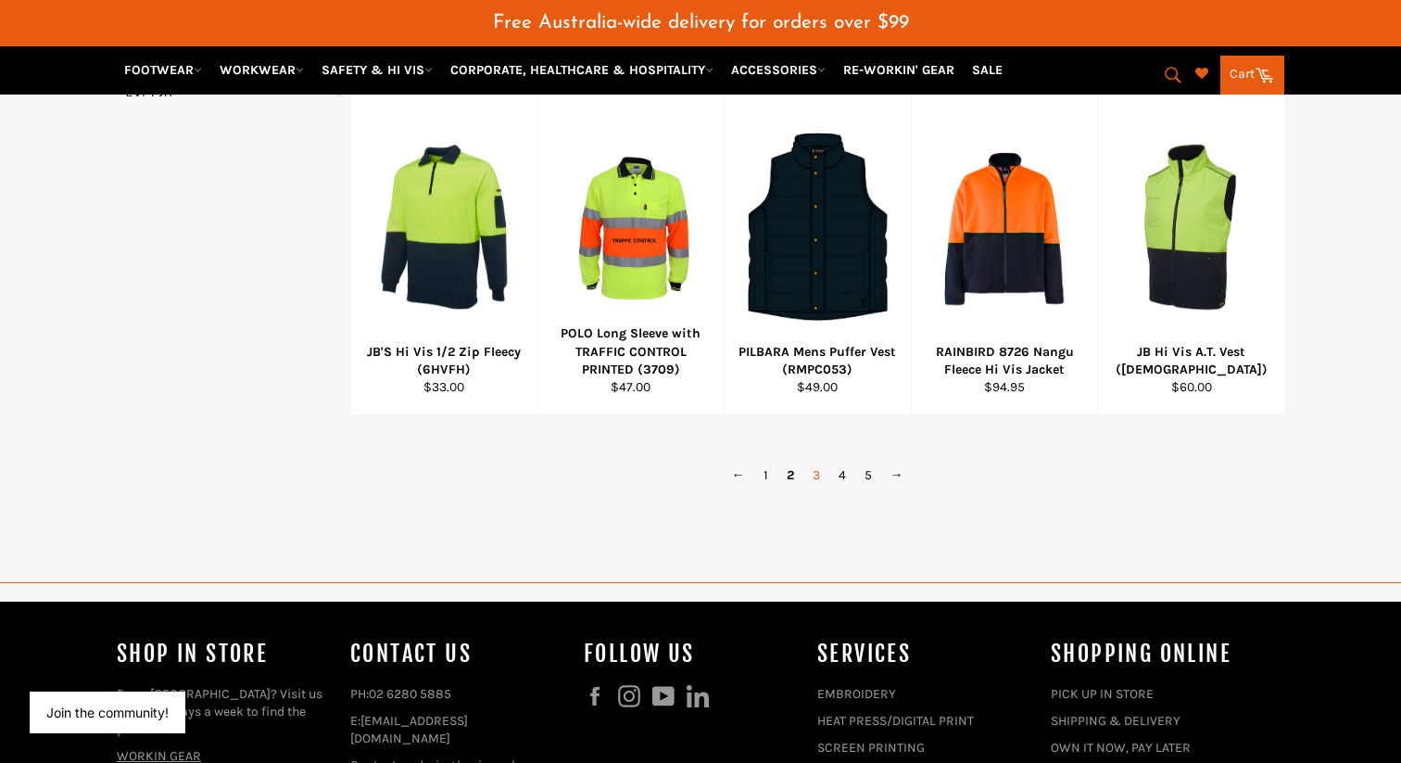
click at [819, 462] on link "3" at bounding box center [817, 475] width 26 height 27
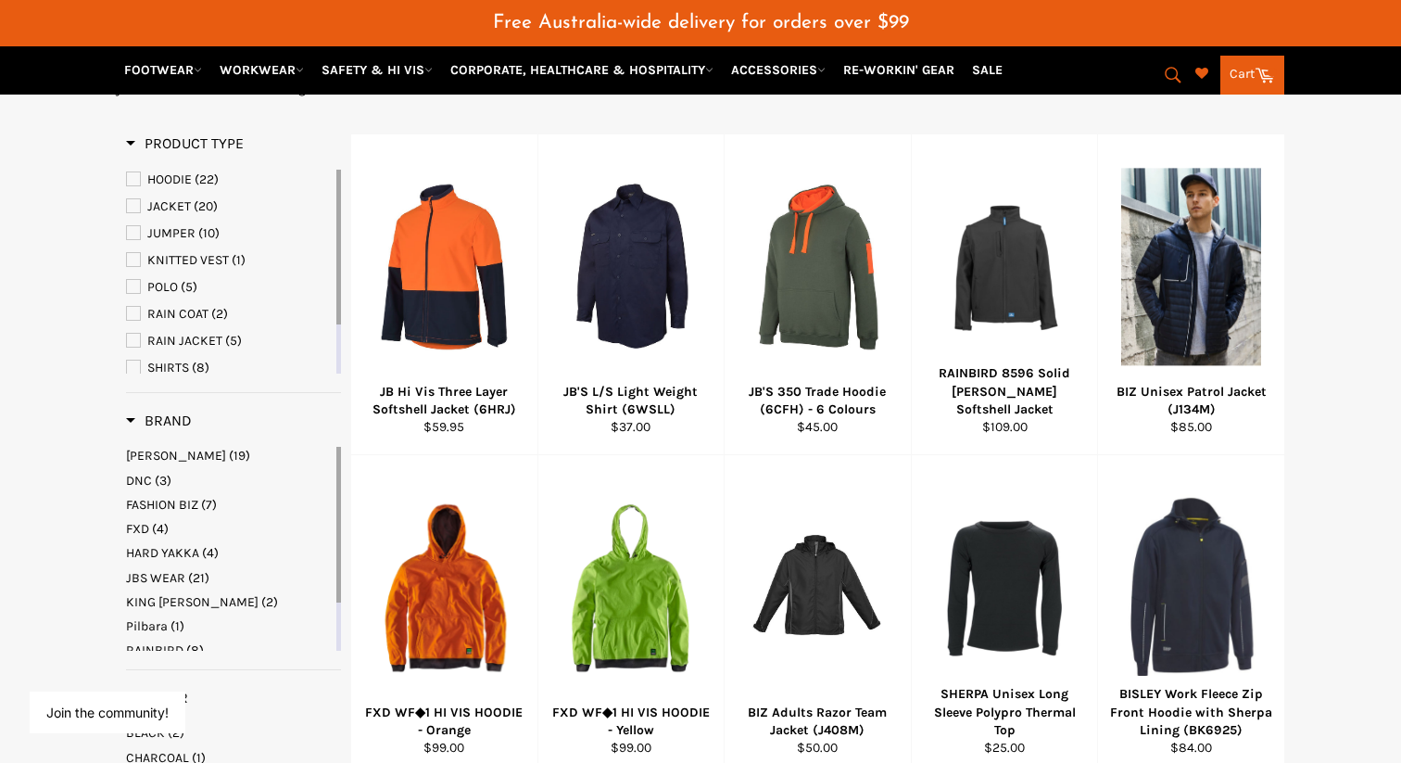
scroll to position [296, 0]
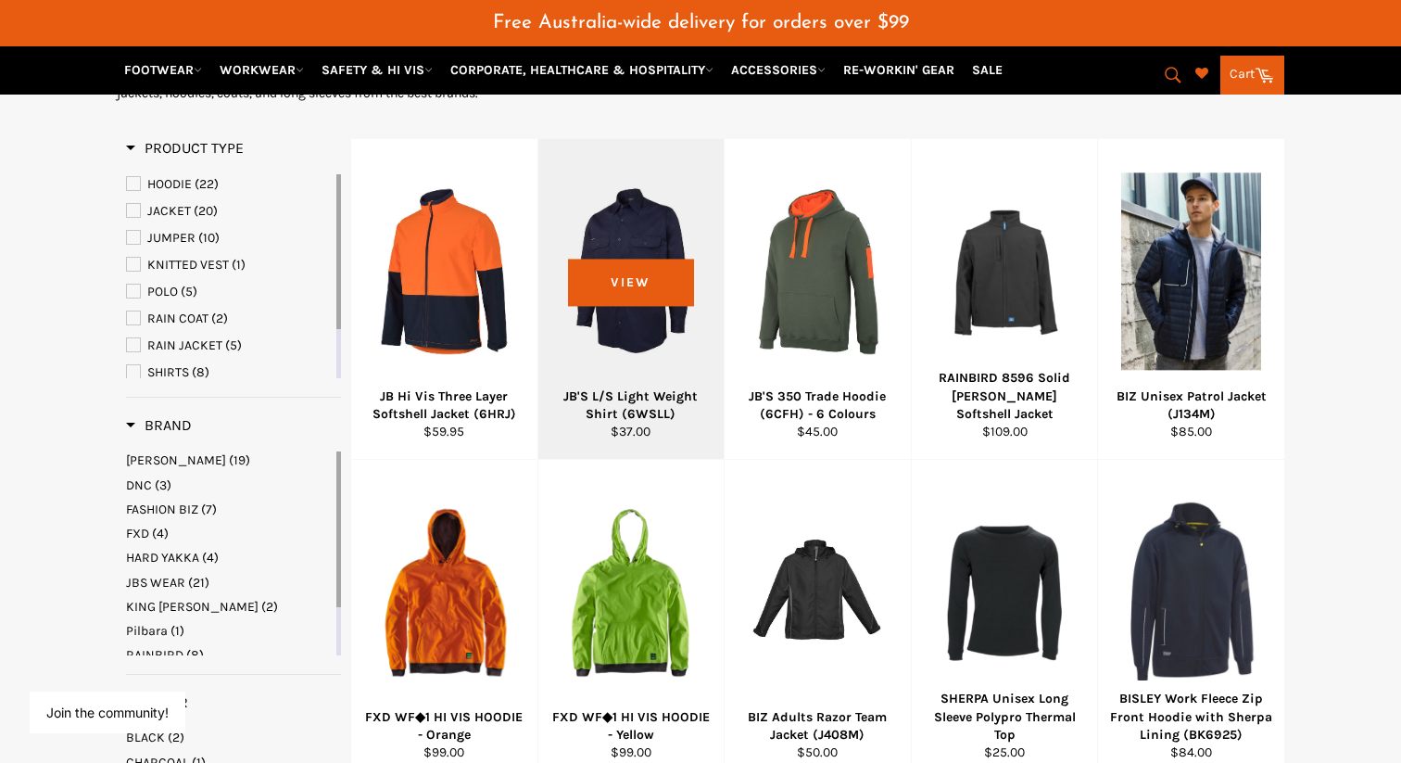
click at [585, 303] on div at bounding box center [632, 271] width 140 height 218
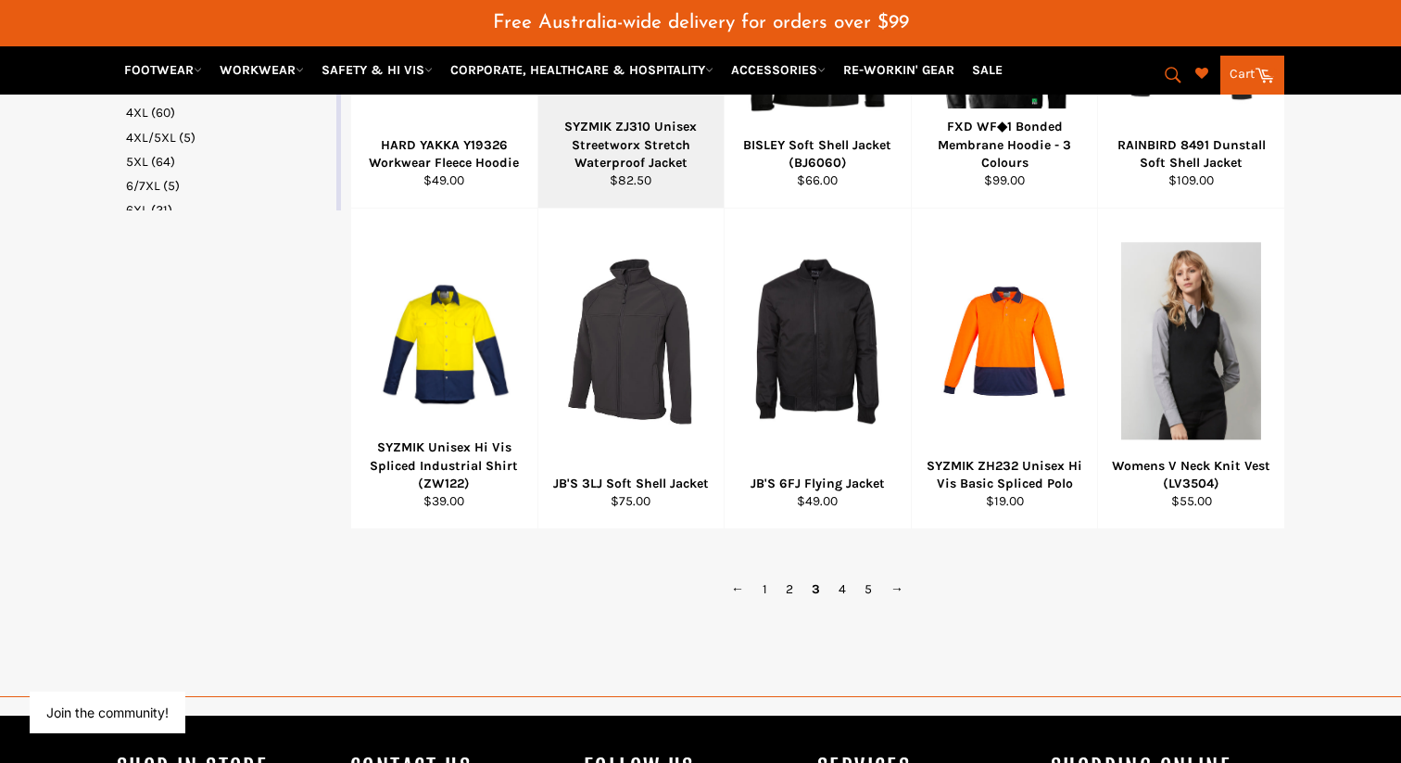
scroll to position [1190, 0]
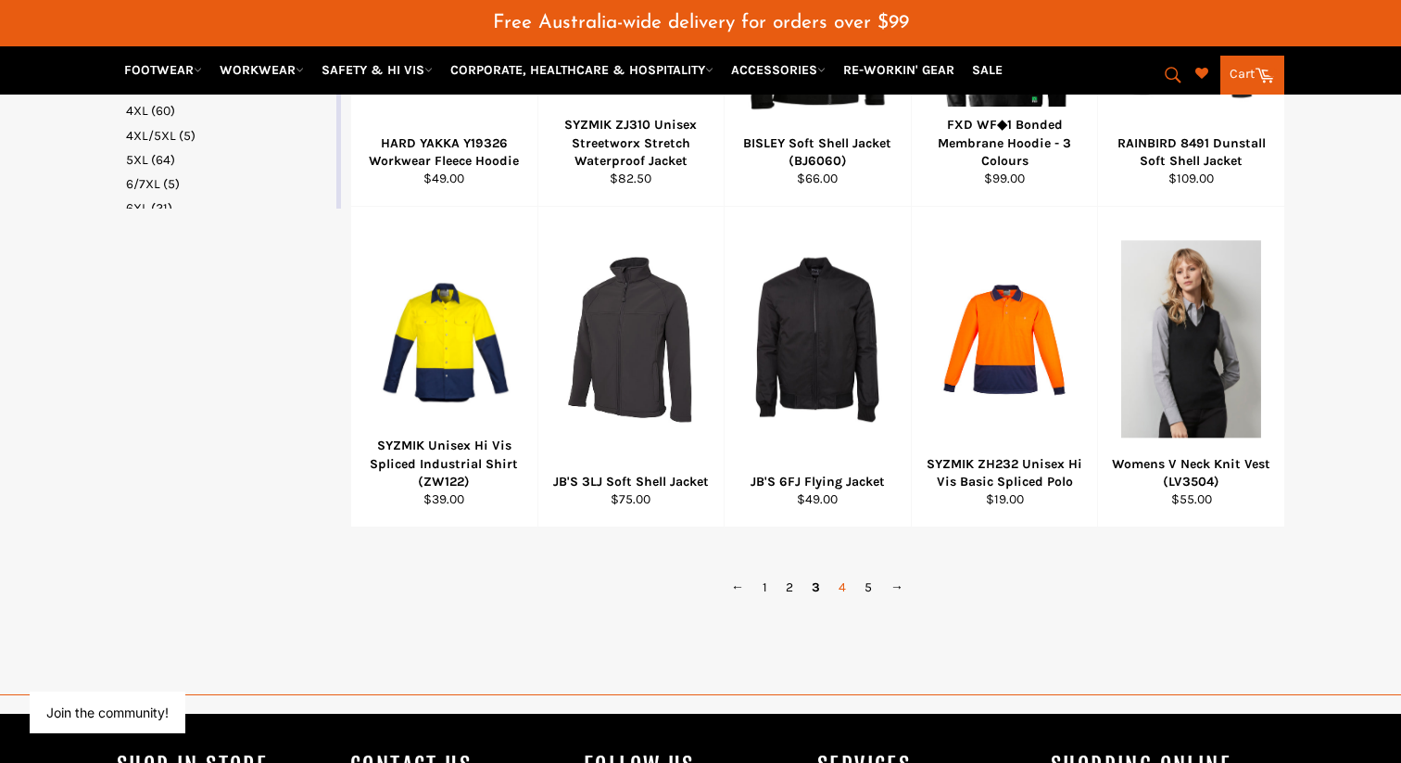
click at [839, 574] on link "4" at bounding box center [843, 587] width 26 height 27
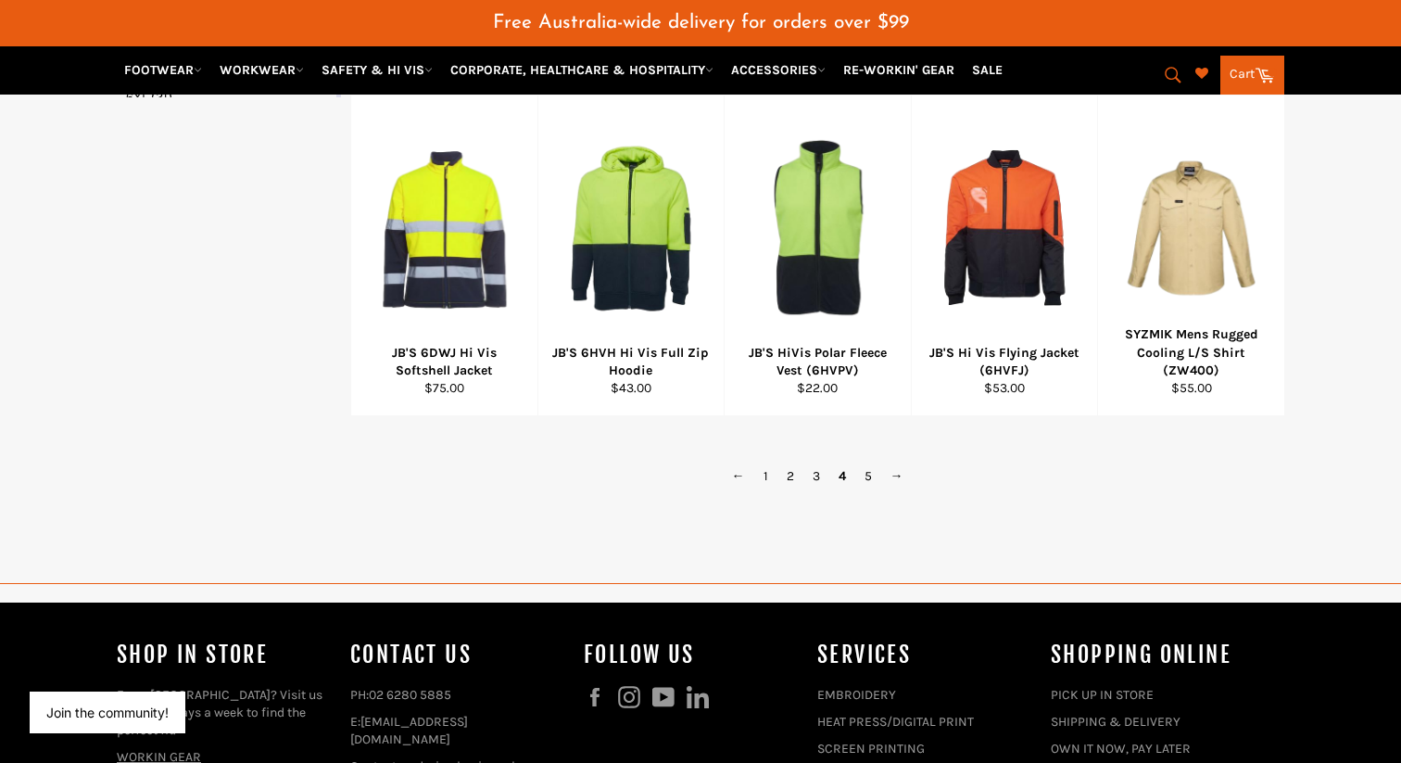
scroll to position [1311, 0]
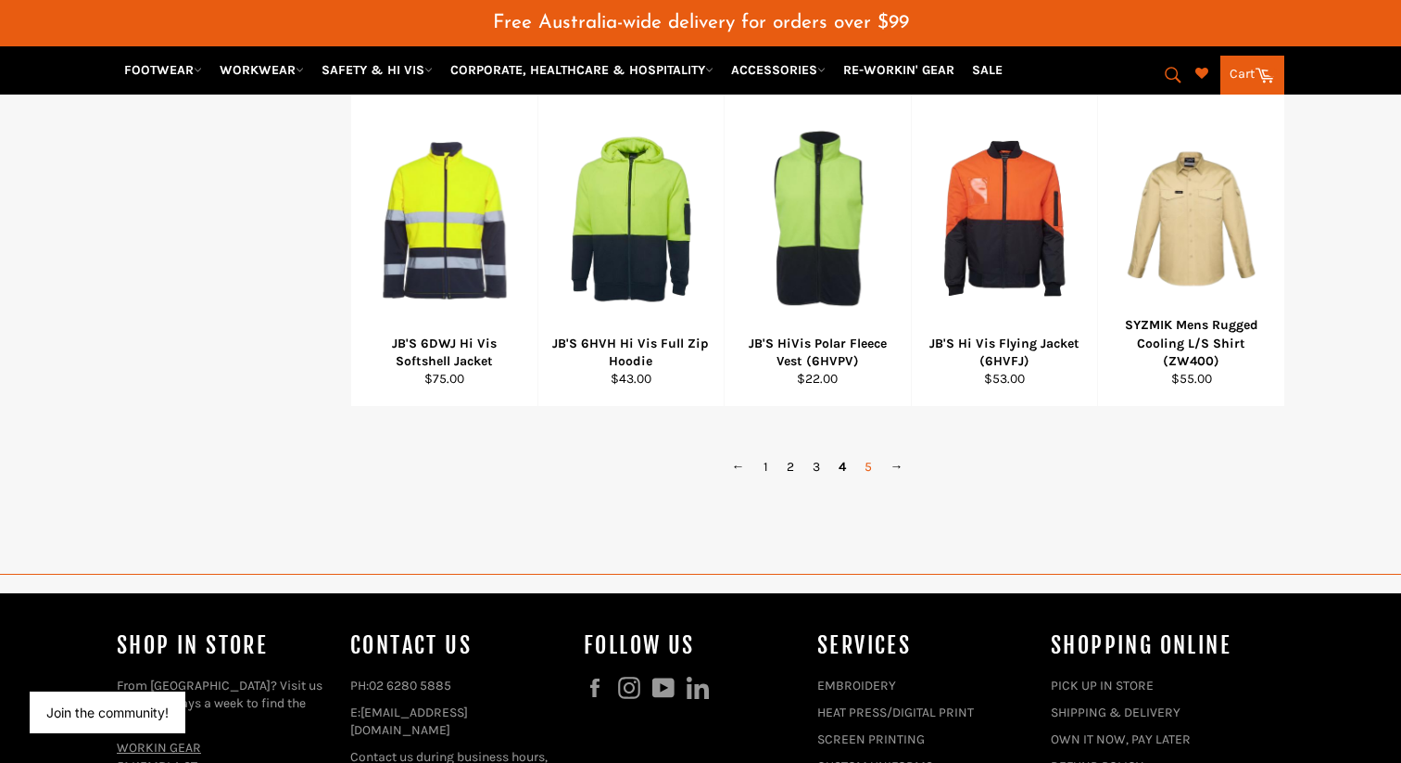
click at [865, 453] on link "5" at bounding box center [869, 466] width 26 height 27
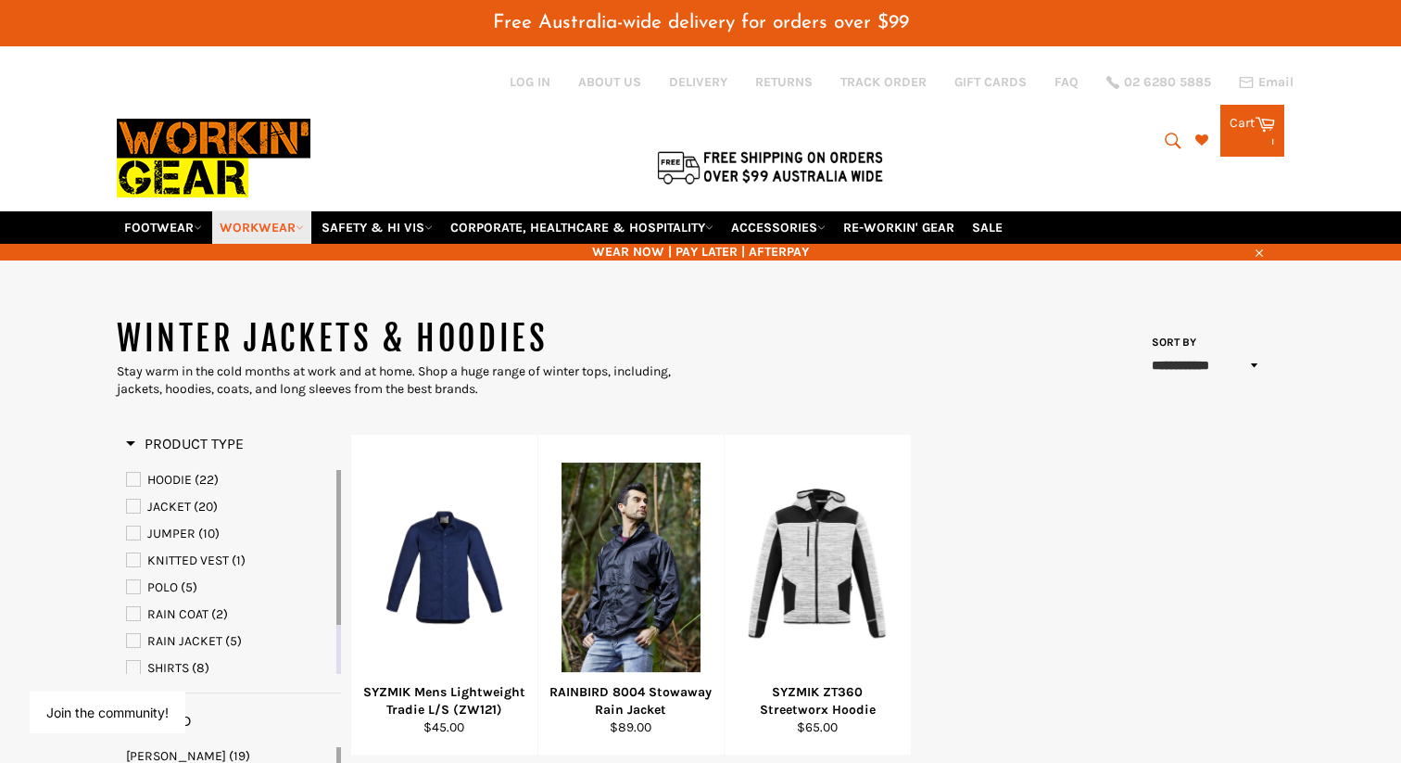
click at [287, 211] on link "WORKWEAR" at bounding box center [261, 227] width 99 height 32
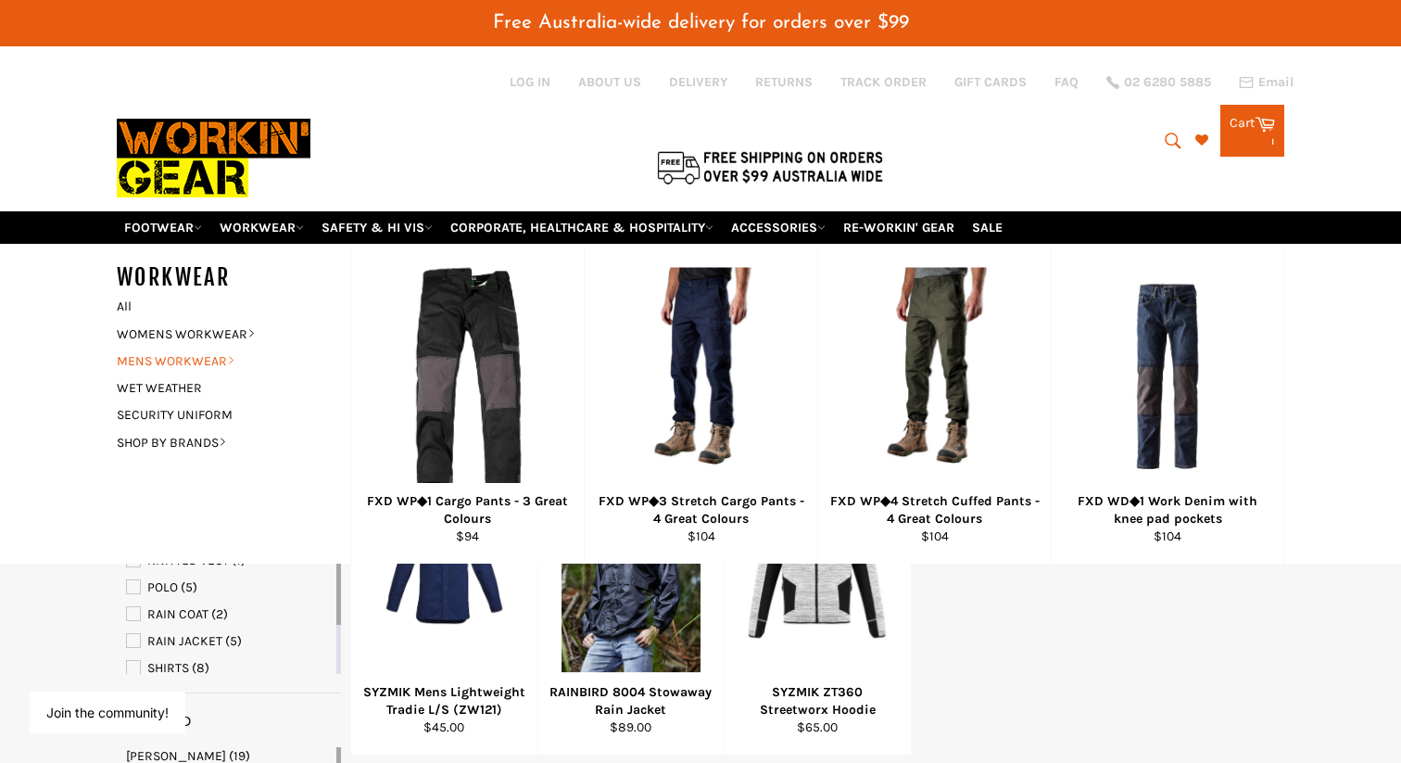
click at [188, 348] on link "MENS WORKWEAR" at bounding box center [220, 361] width 224 height 27
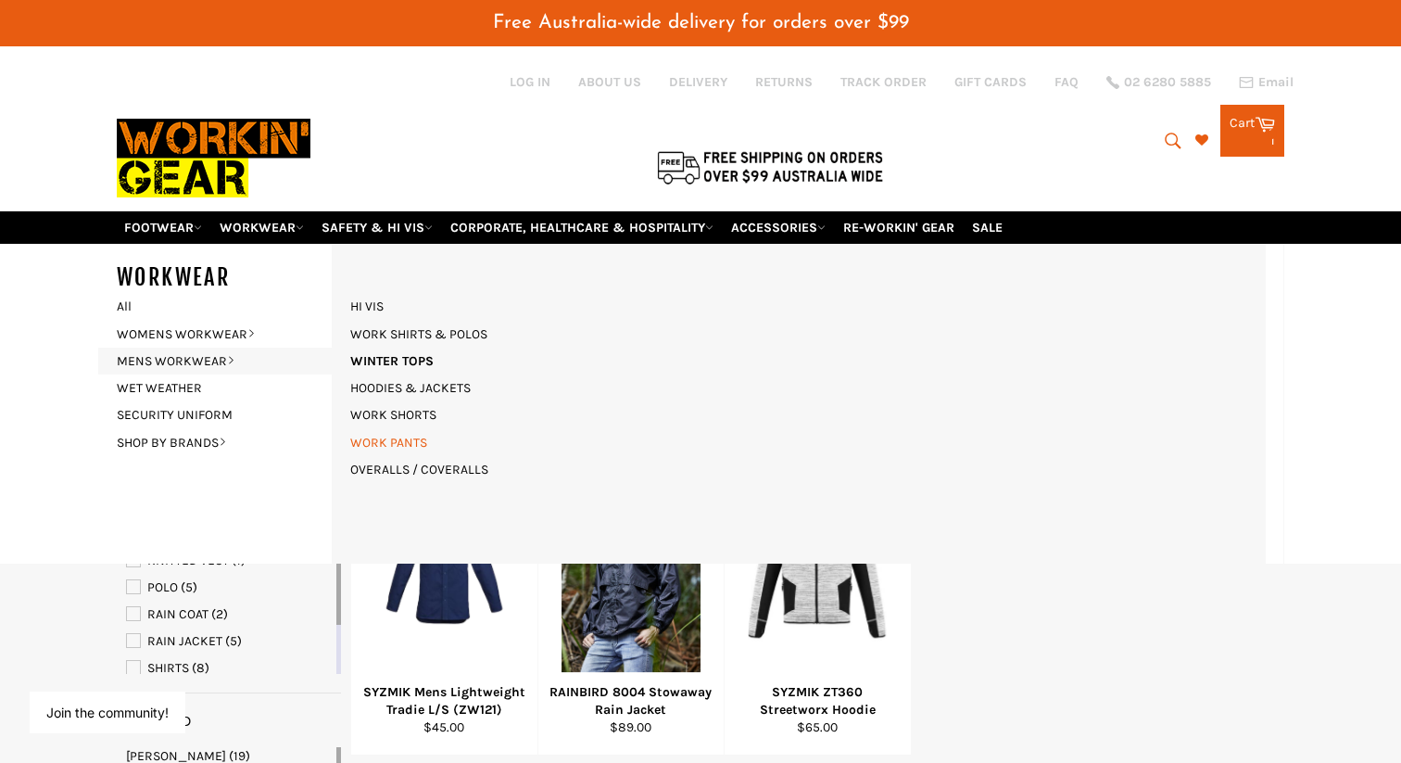
click at [386, 429] on link "WORK PANTS" at bounding box center [388, 442] width 95 height 27
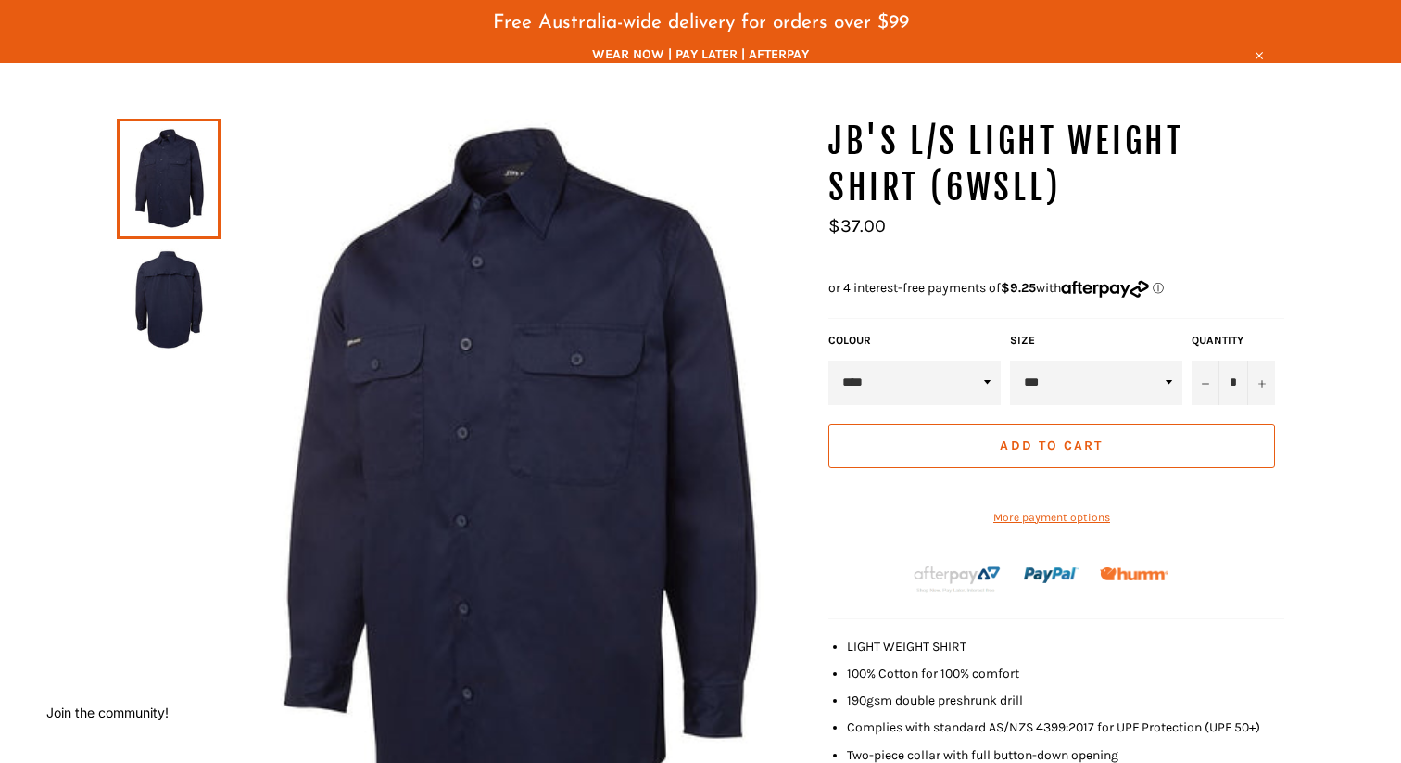
scroll to position [199, 0]
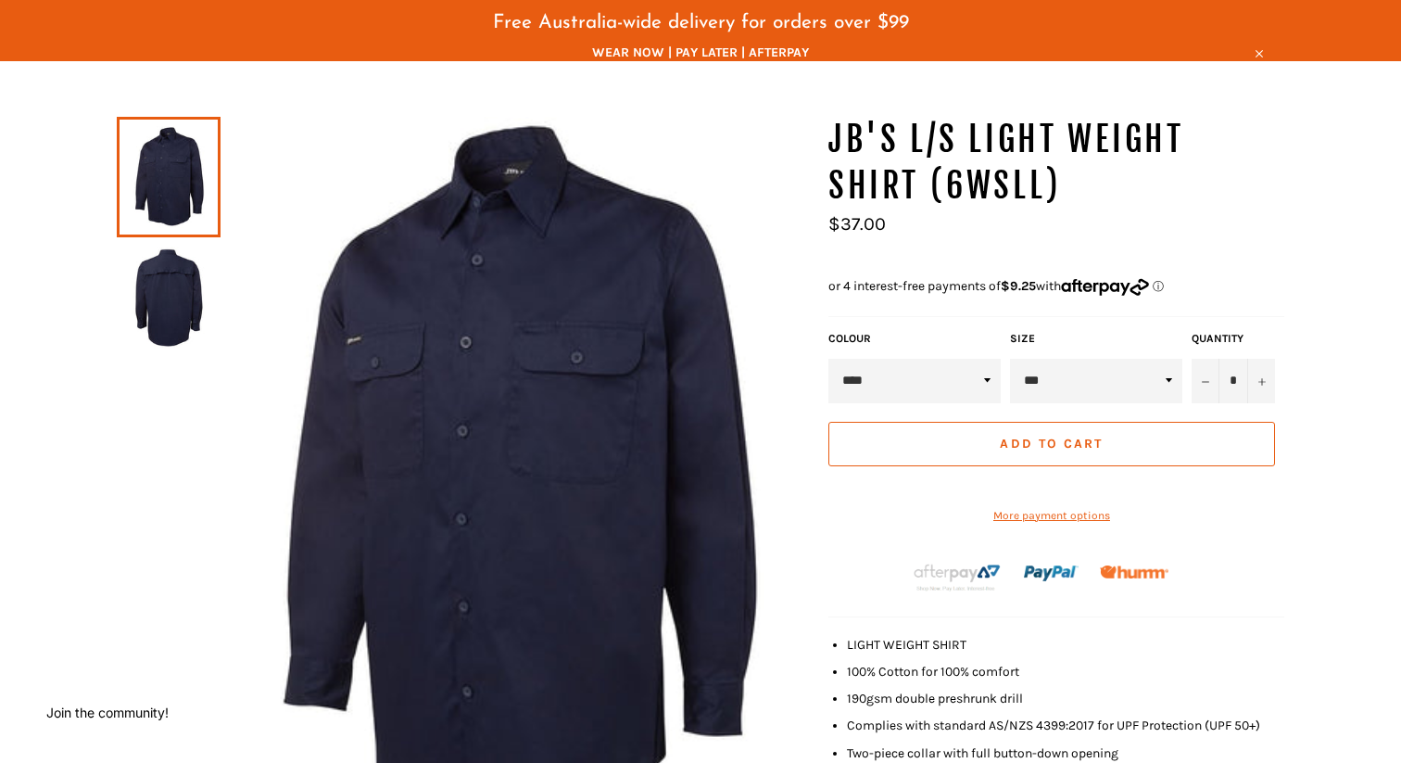
click at [197, 281] on img at bounding box center [168, 298] width 85 height 102
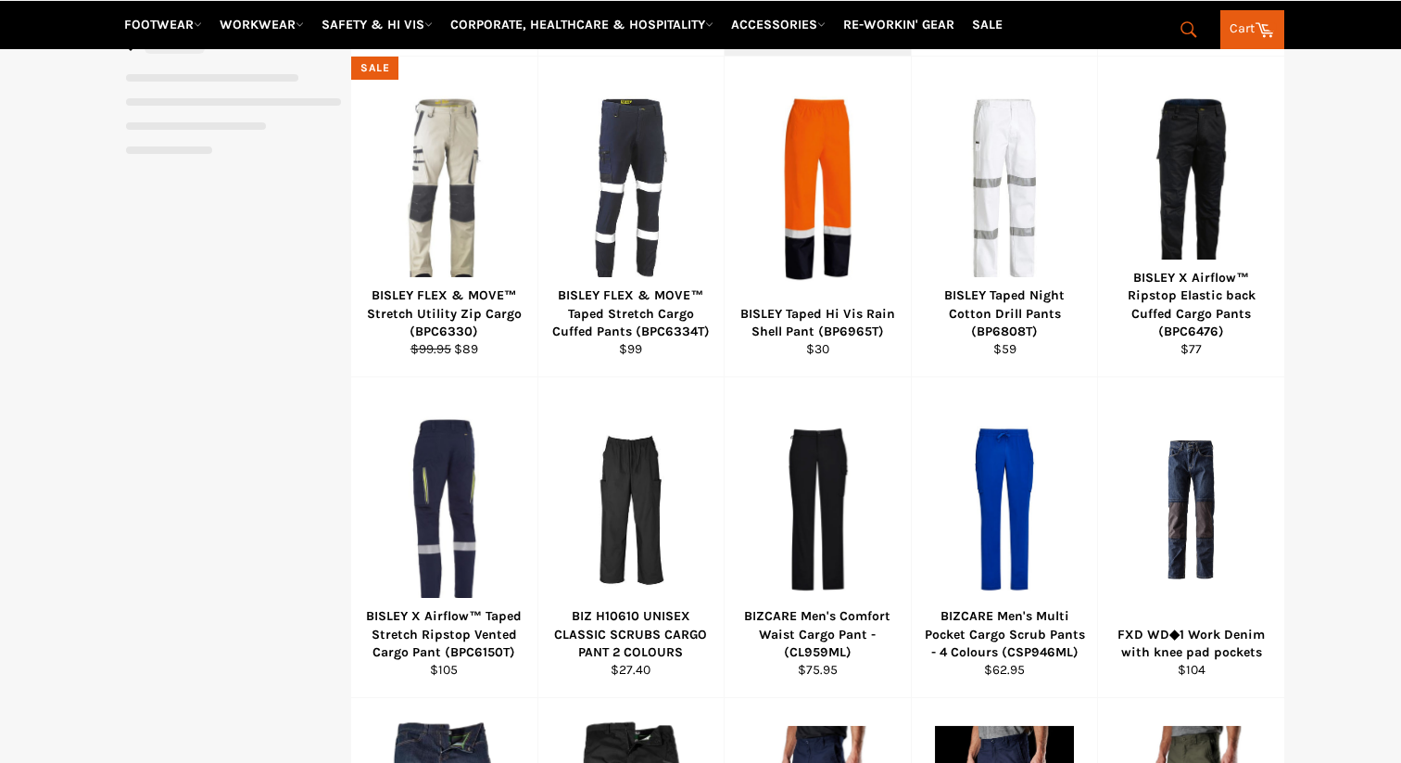
select select "**********"
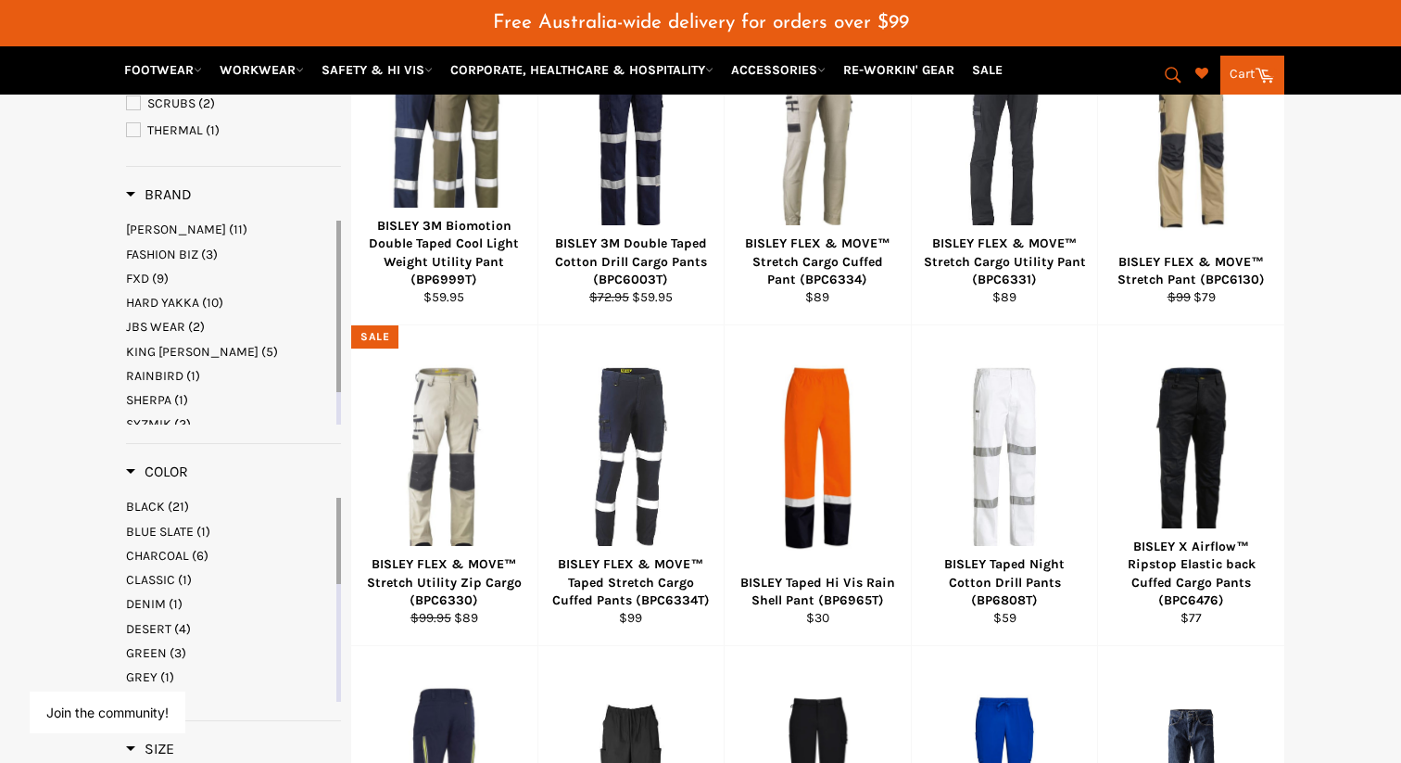
scroll to position [427, 0]
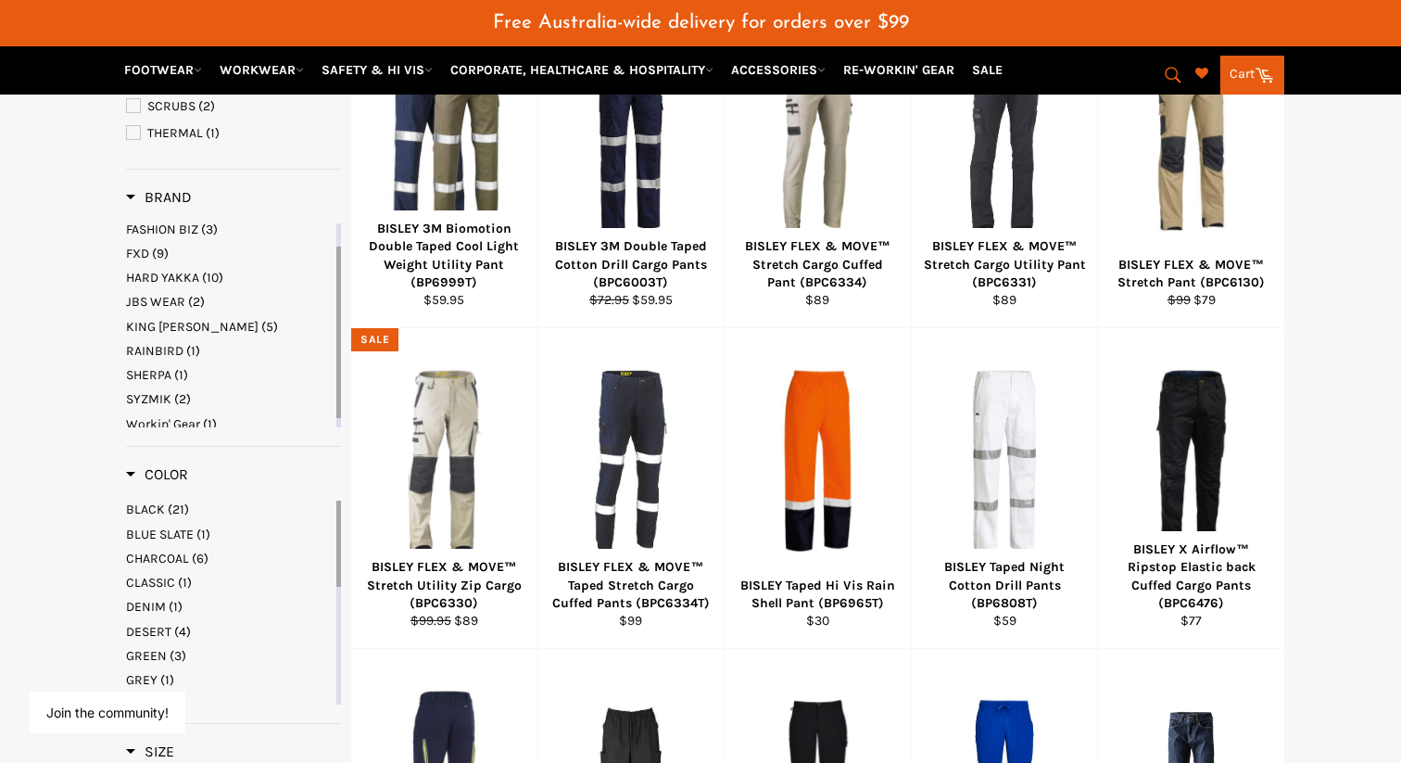
click at [157, 319] on span "KING GEE" at bounding box center [192, 327] width 133 height 16
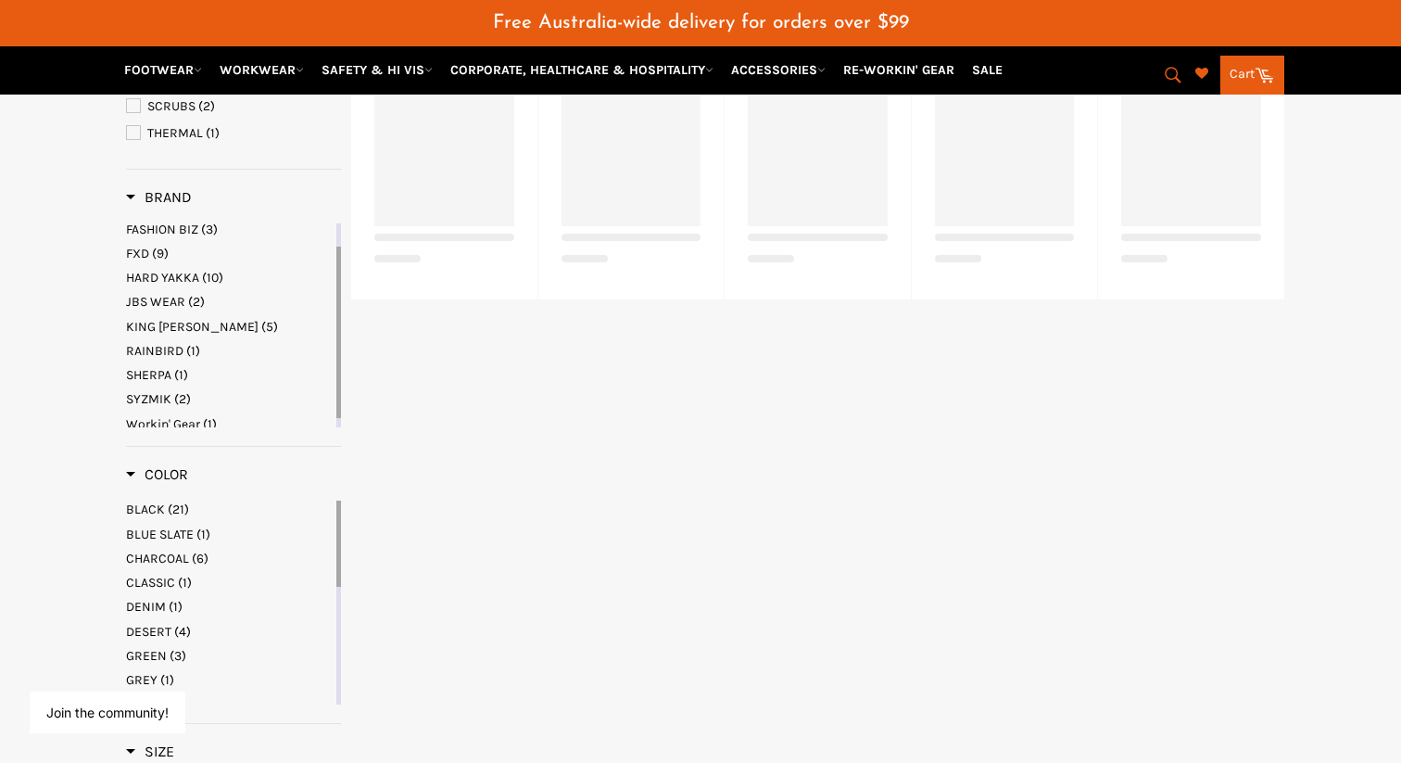
select select "**********"
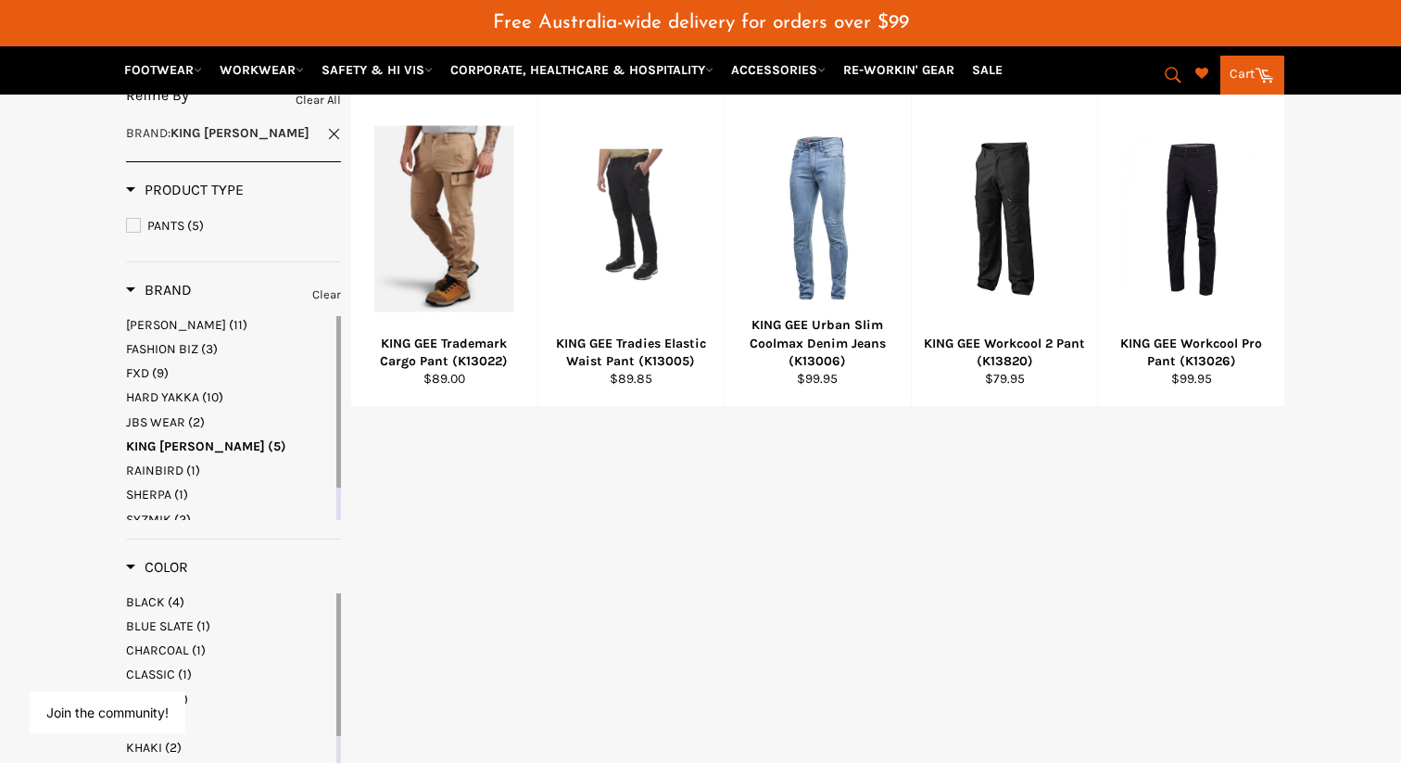
scroll to position [347, 0]
click at [164, 440] on span "KING GEE" at bounding box center [195, 448] width 139 height 16
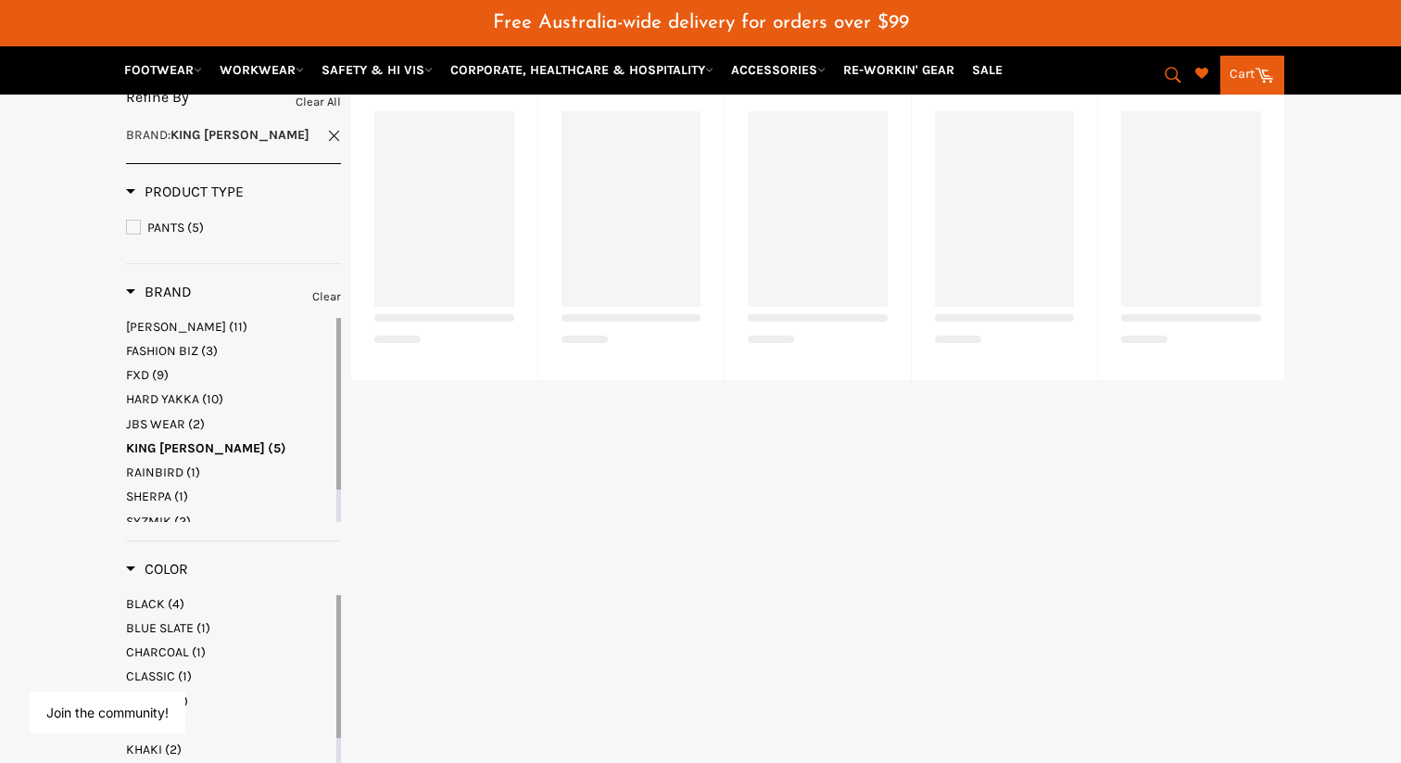
select select "**********"
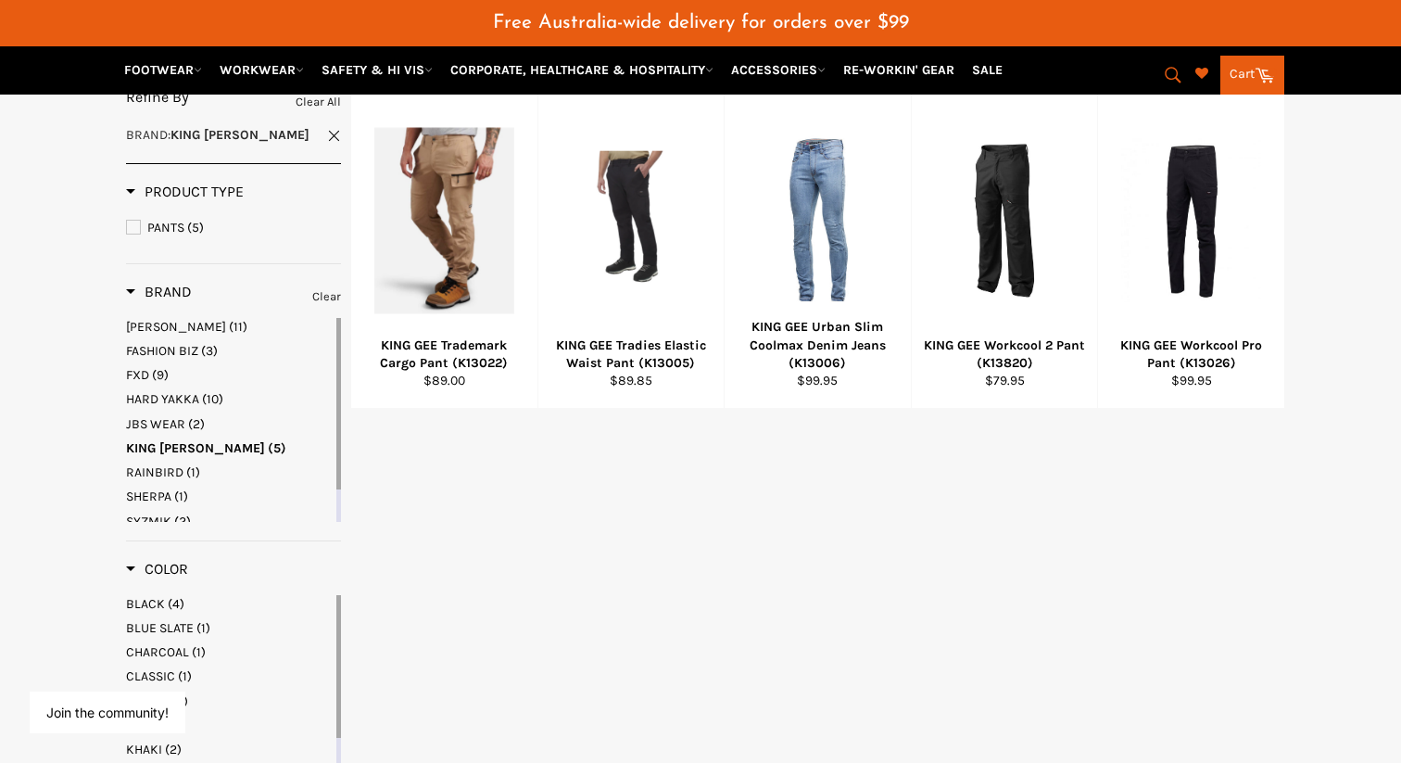
click at [163, 391] on span "HARD YAKKA" at bounding box center [162, 399] width 73 height 16
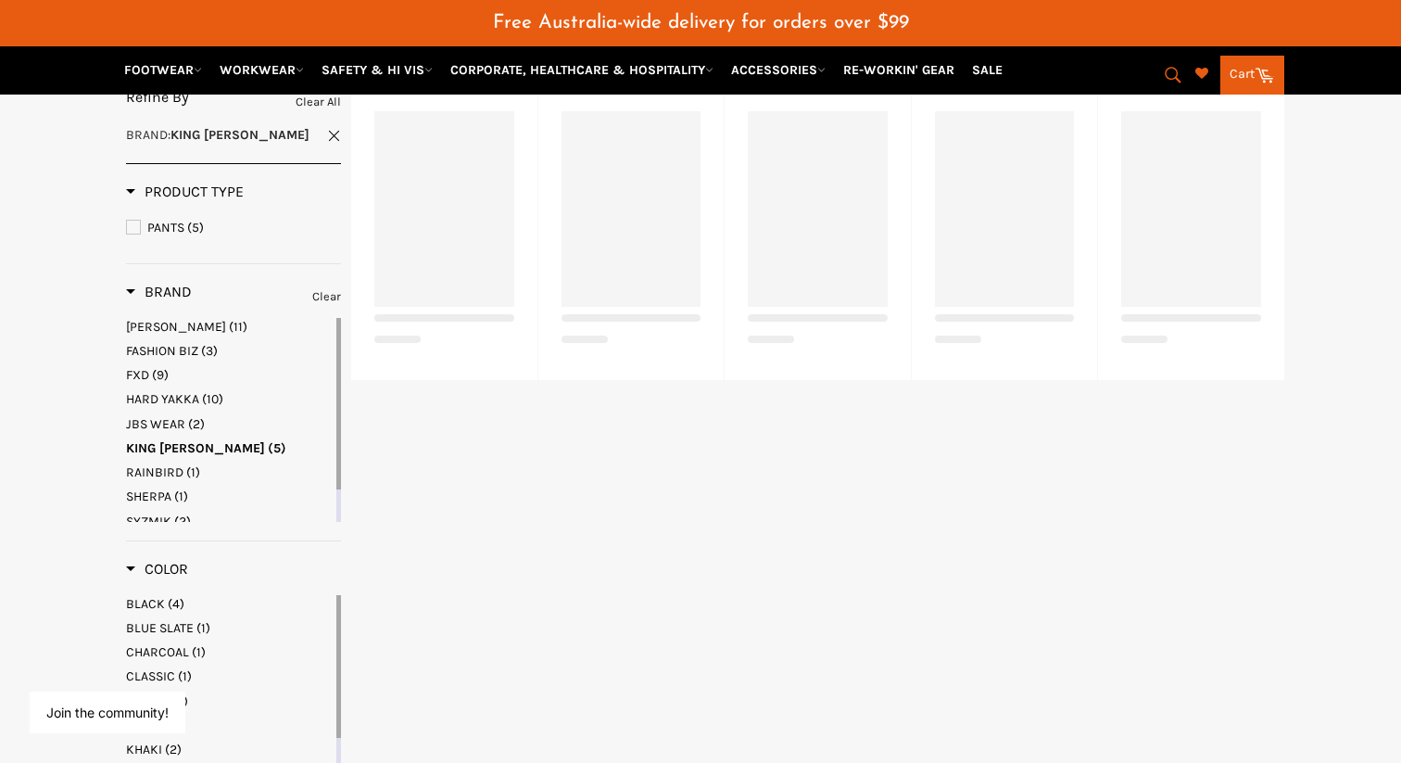
select select "**********"
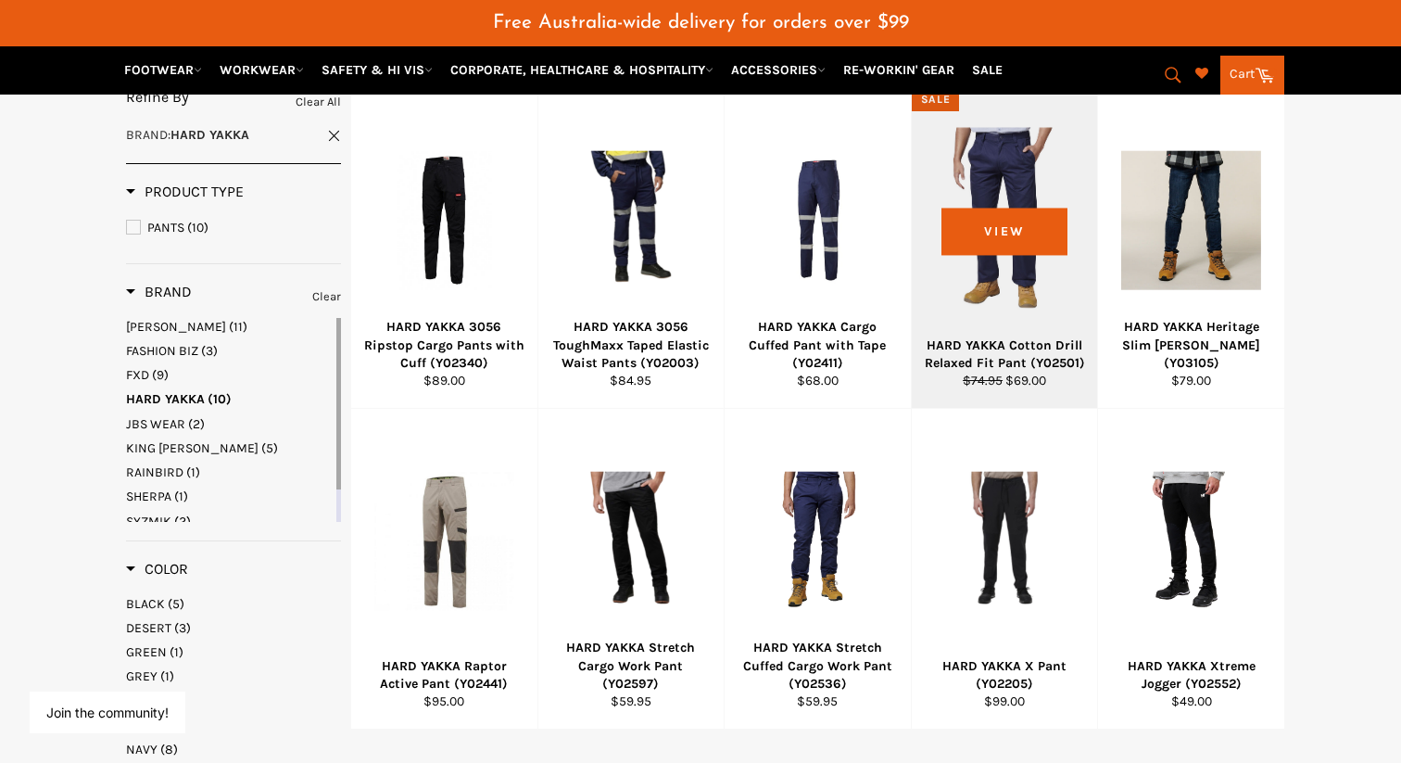
click at [1002, 255] on div at bounding box center [1005, 220] width 140 height 218
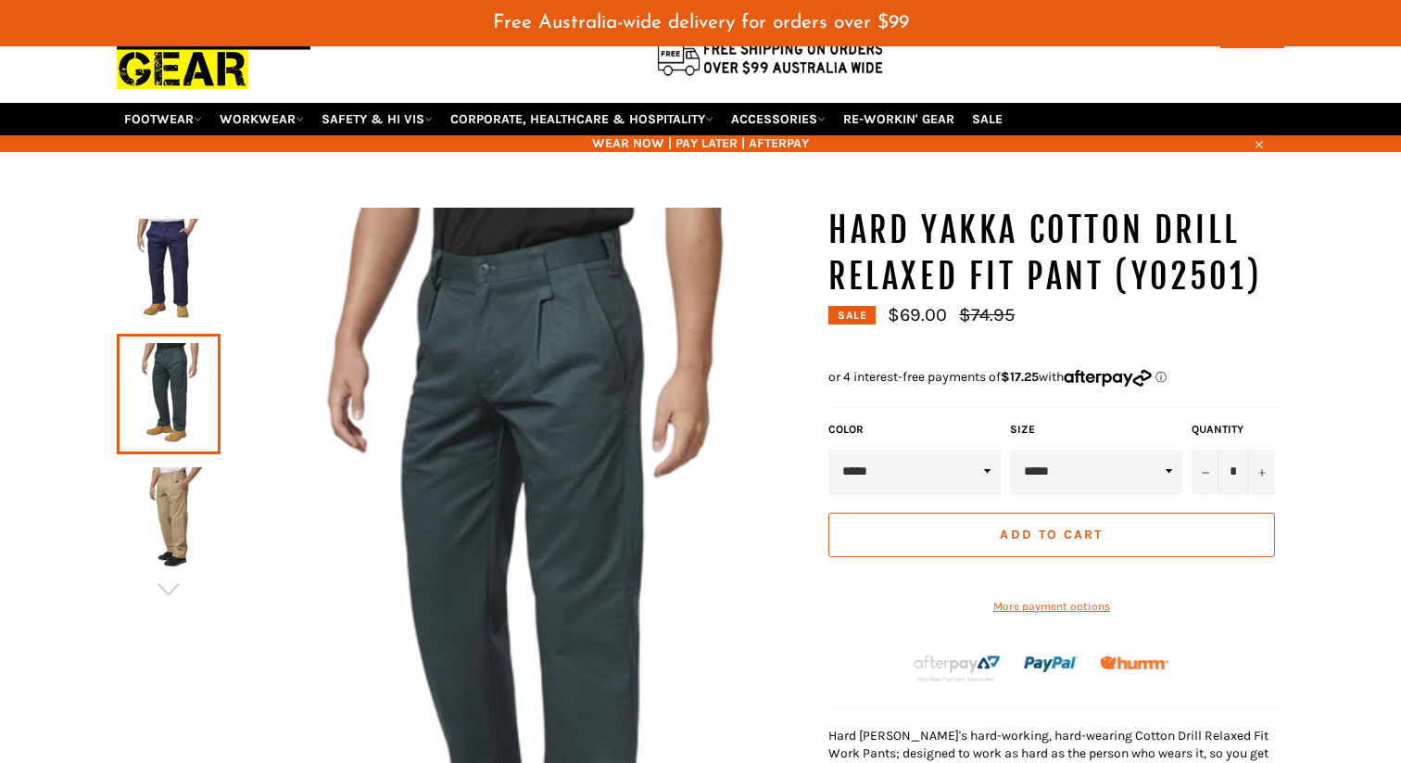
scroll to position [108, 0]
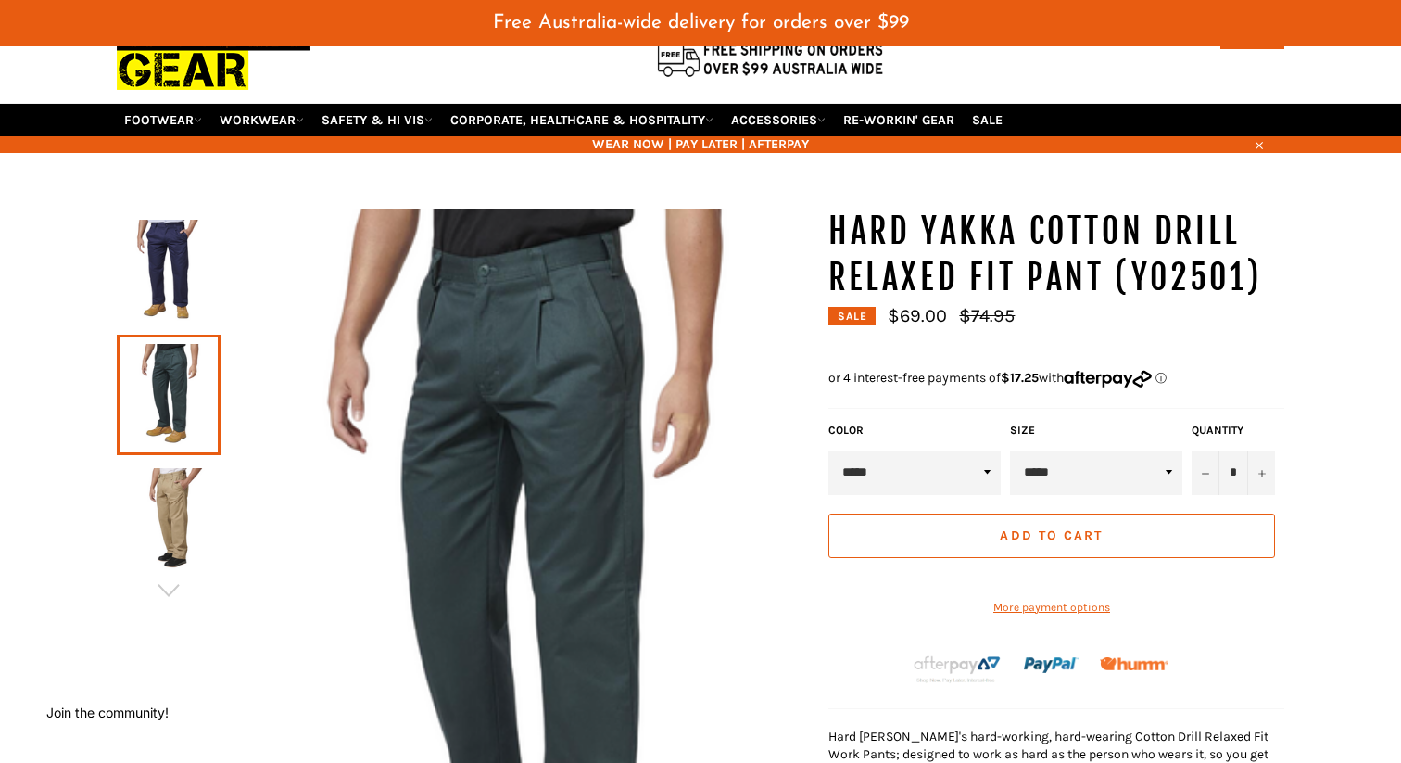
click at [173, 268] on img at bounding box center [168, 271] width 85 height 102
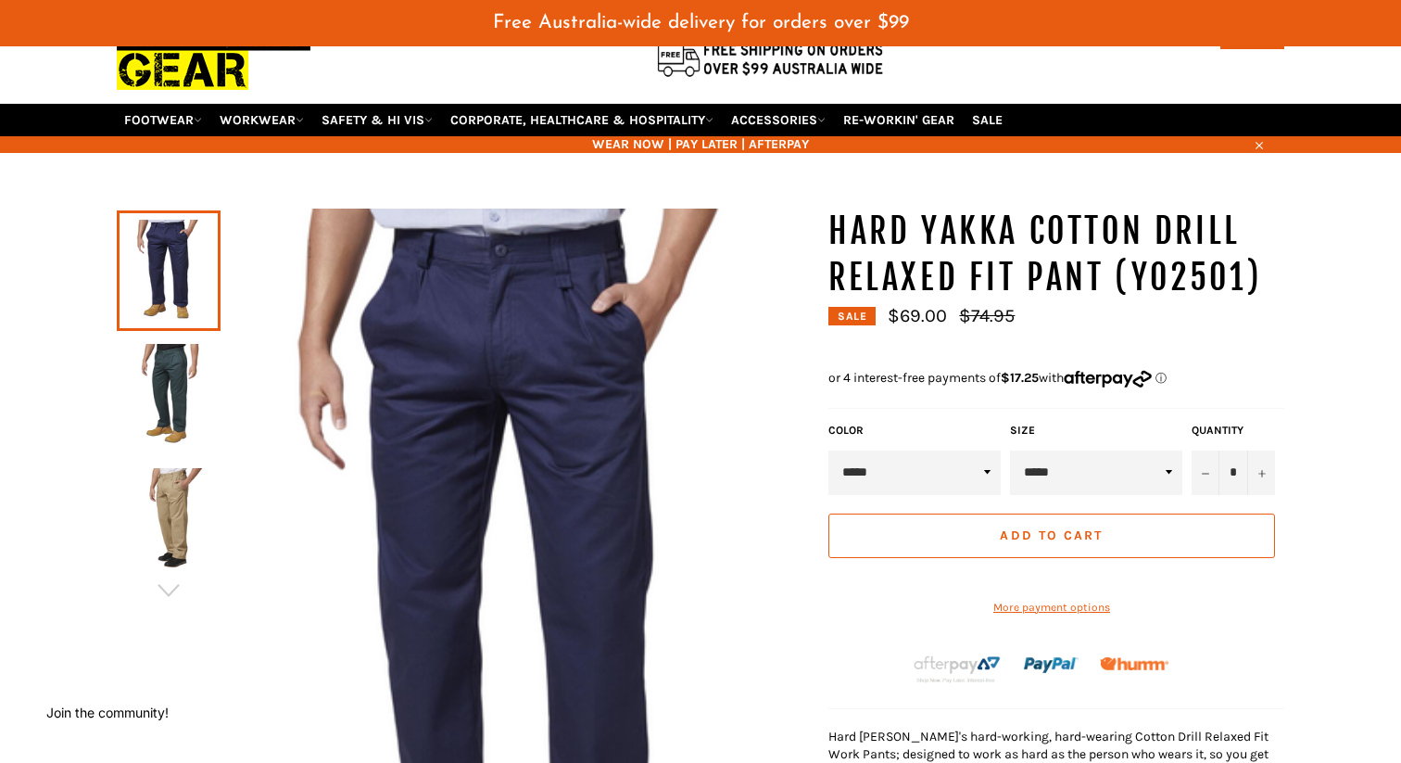
click at [171, 468] on img at bounding box center [168, 519] width 85 height 102
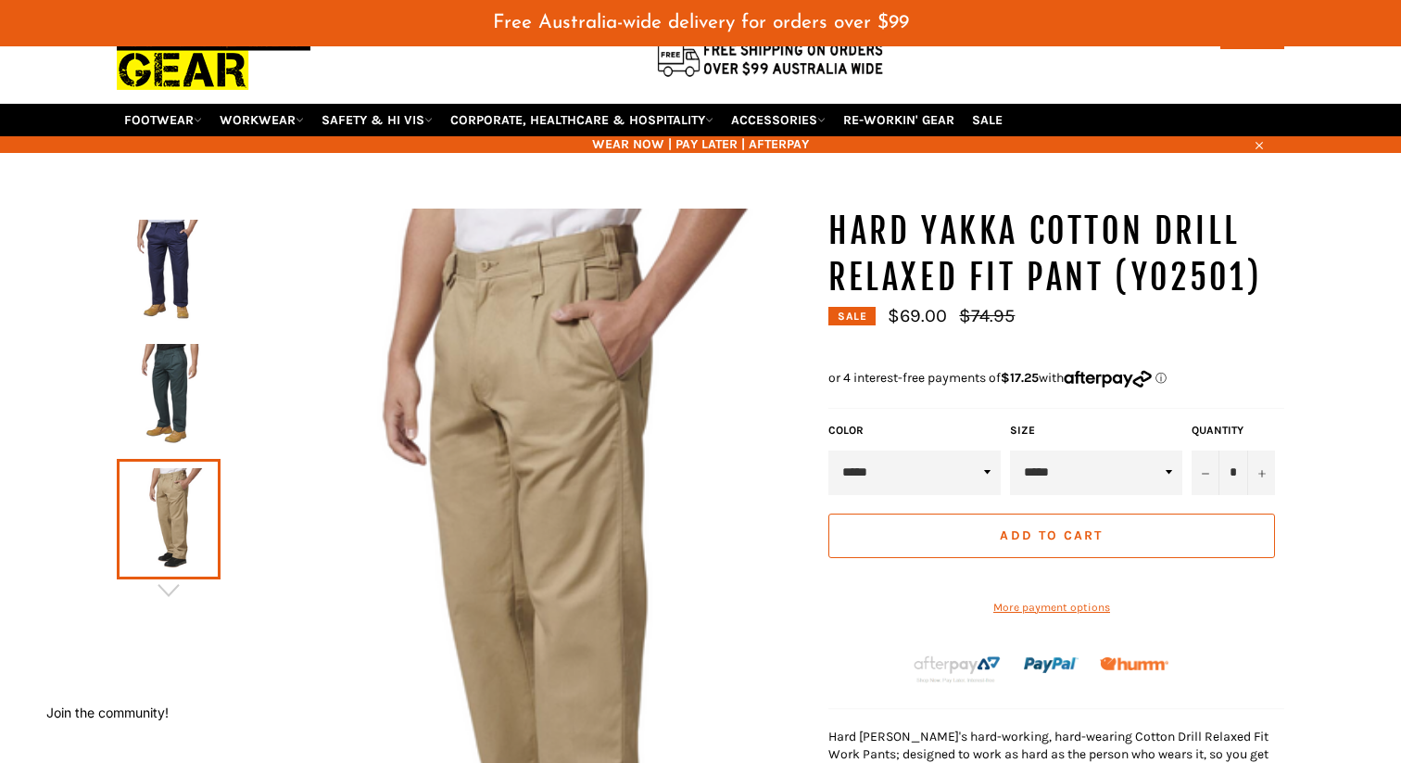
click at [183, 353] on img at bounding box center [168, 395] width 85 height 102
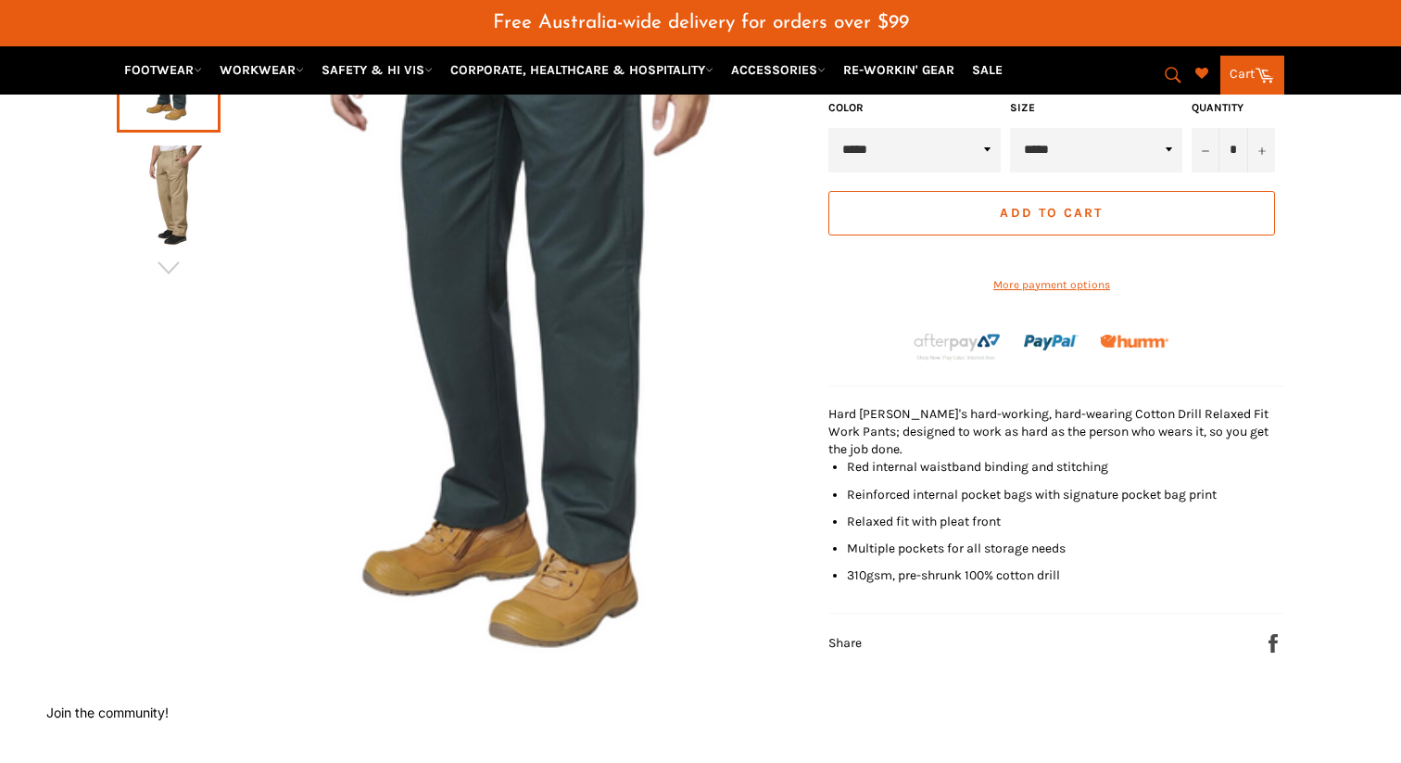
scroll to position [0, 0]
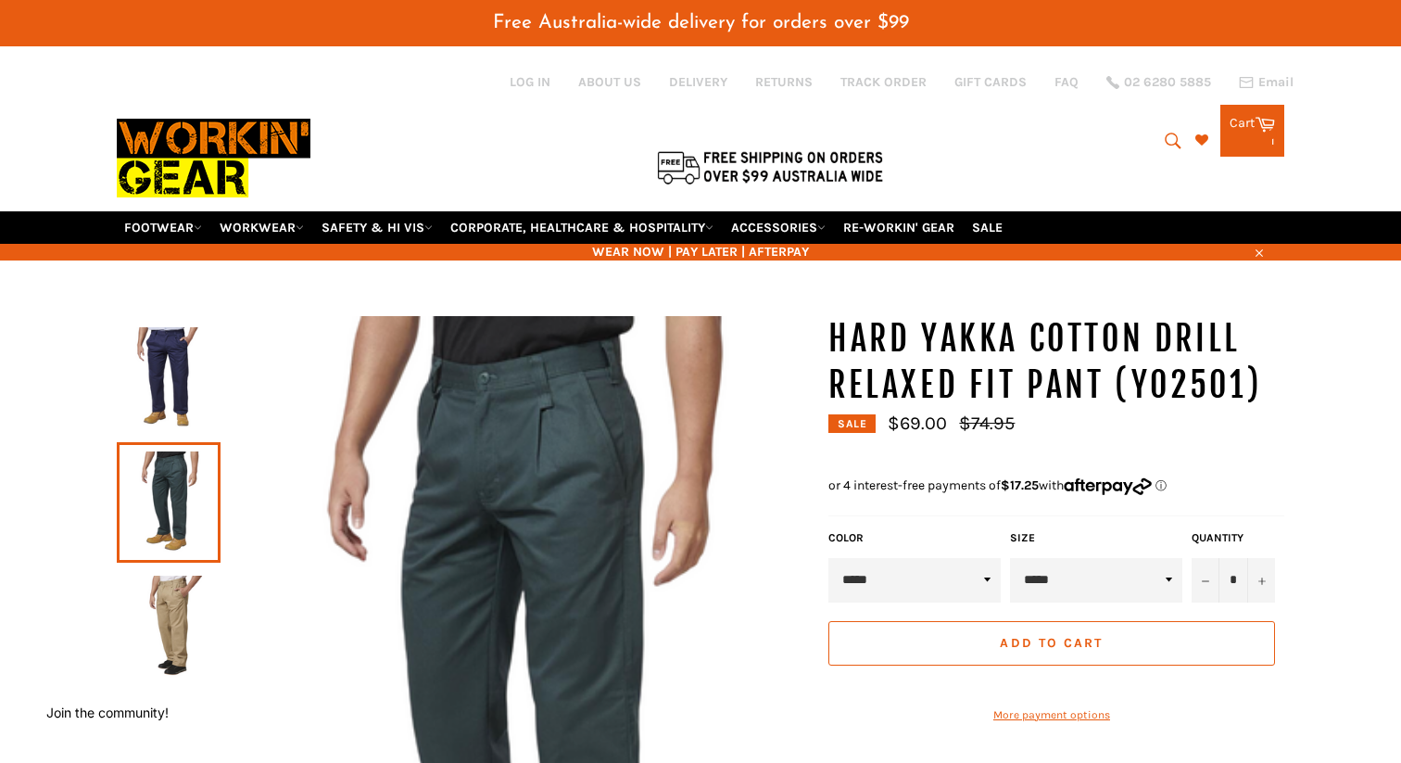
click at [1257, 119] on icon at bounding box center [1265, 123] width 20 height 20
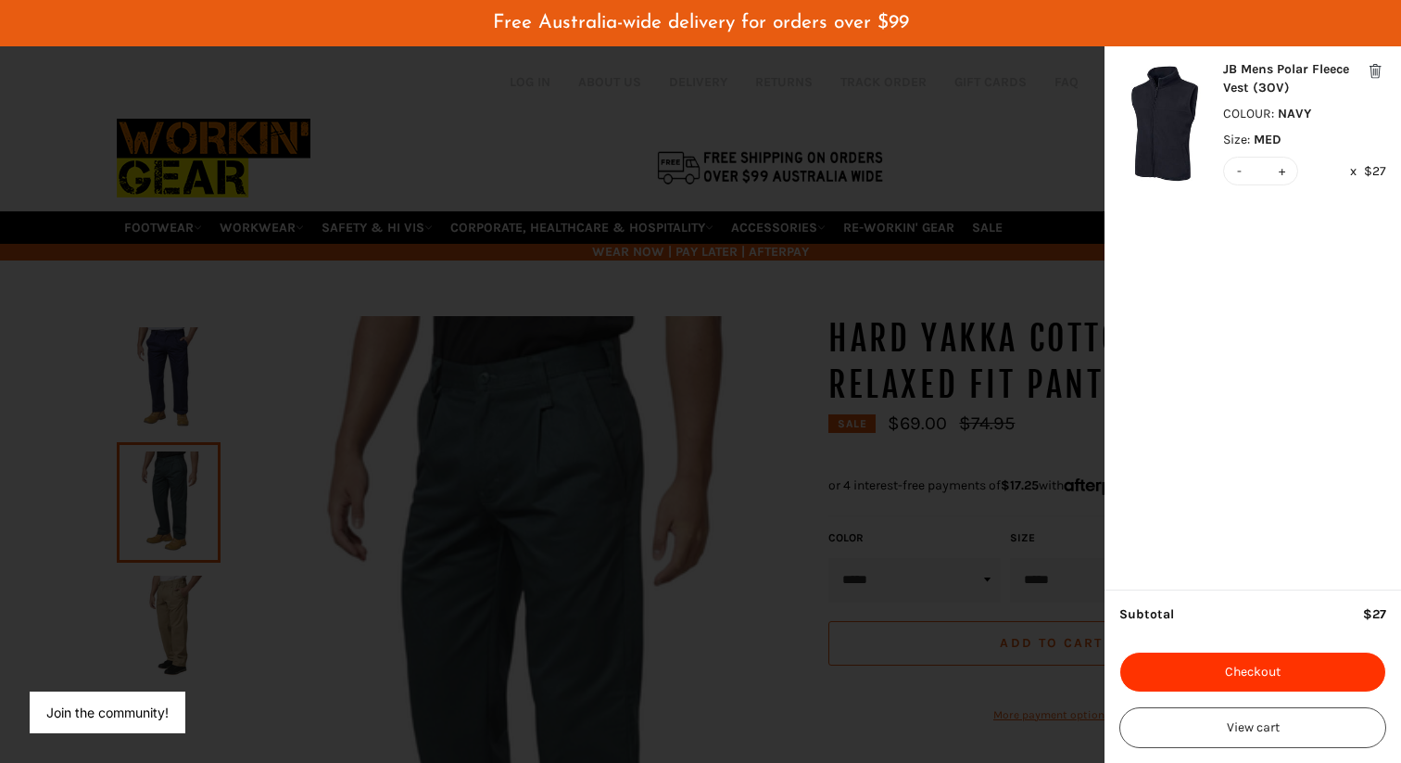
click at [1214, 656] on button "Checkout" at bounding box center [1253, 672] width 267 height 41
